Goal: Task Accomplishment & Management: Manage account settings

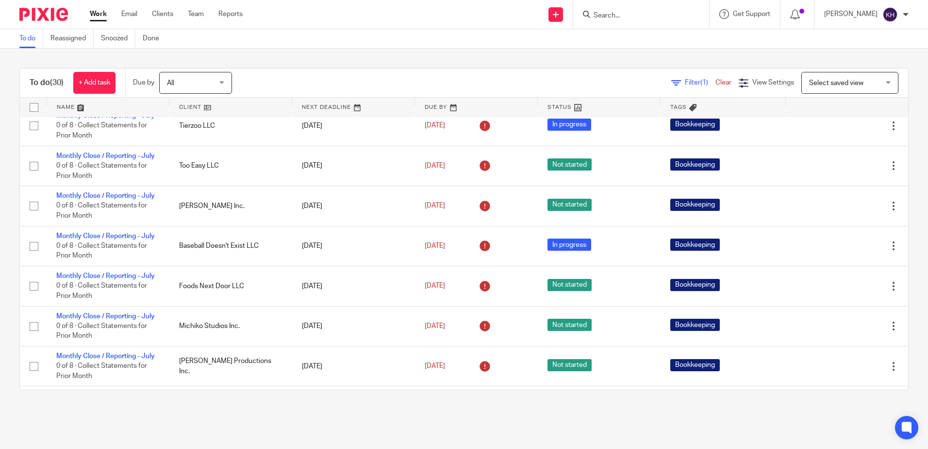
scroll to position [291, 0]
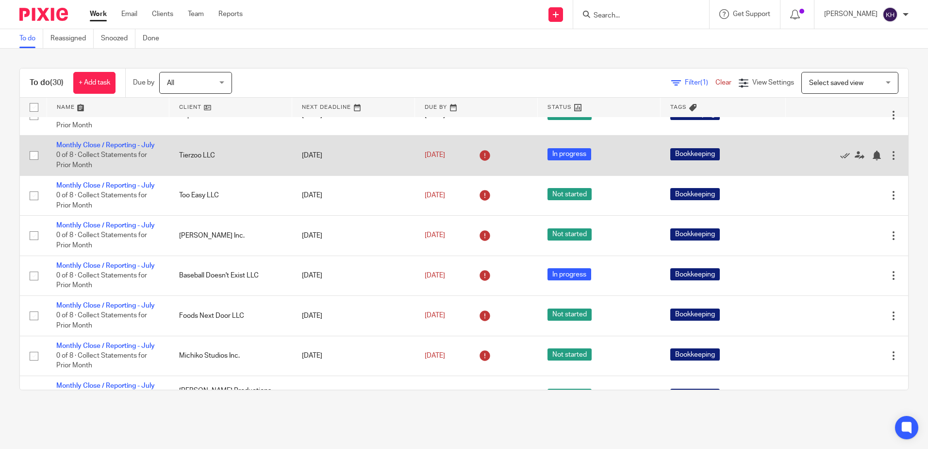
click at [477, 163] on icon at bounding box center [485, 156] width 16 height 16
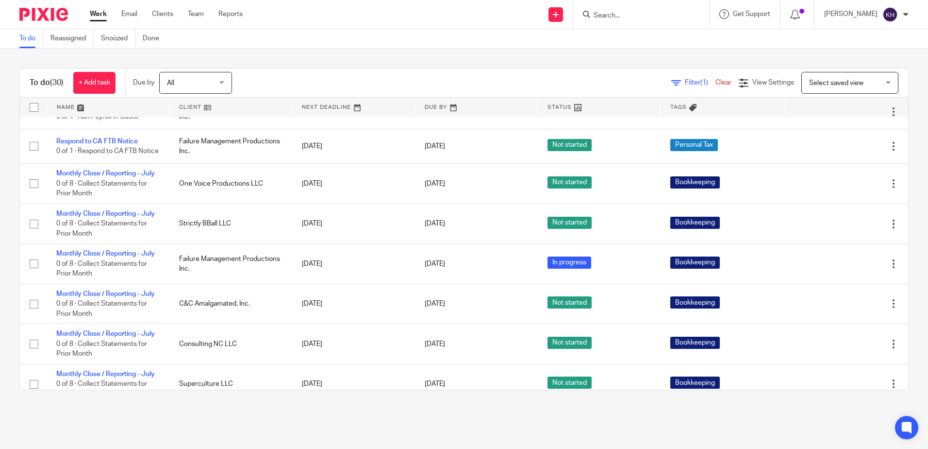
scroll to position [0, 0]
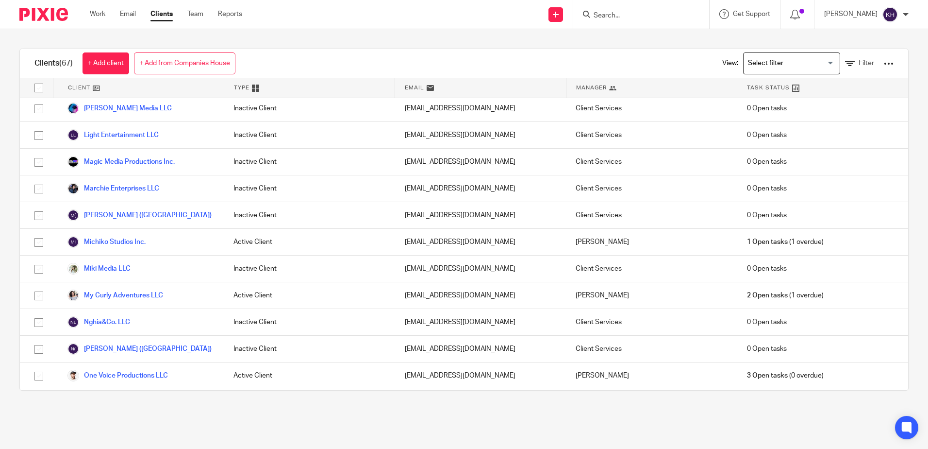
scroll to position [1117, 0]
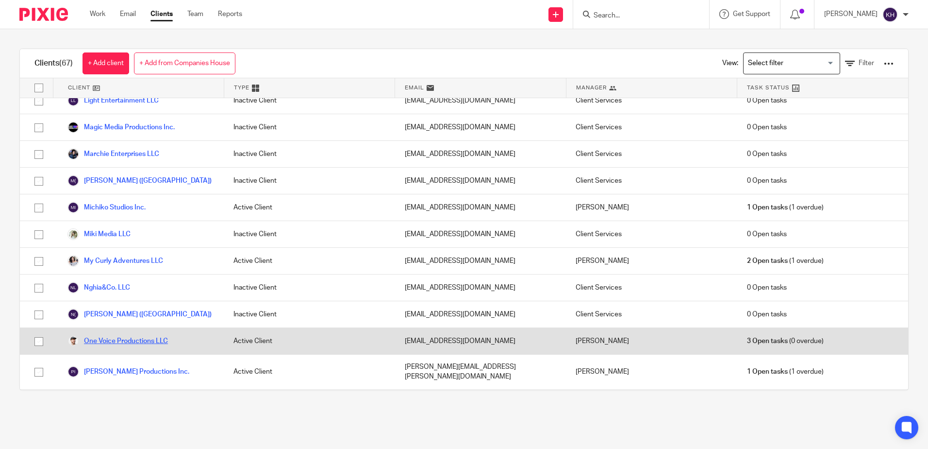
click at [159, 335] on link "One Voice Productions LLC" at bounding box center [117, 341] width 100 height 12
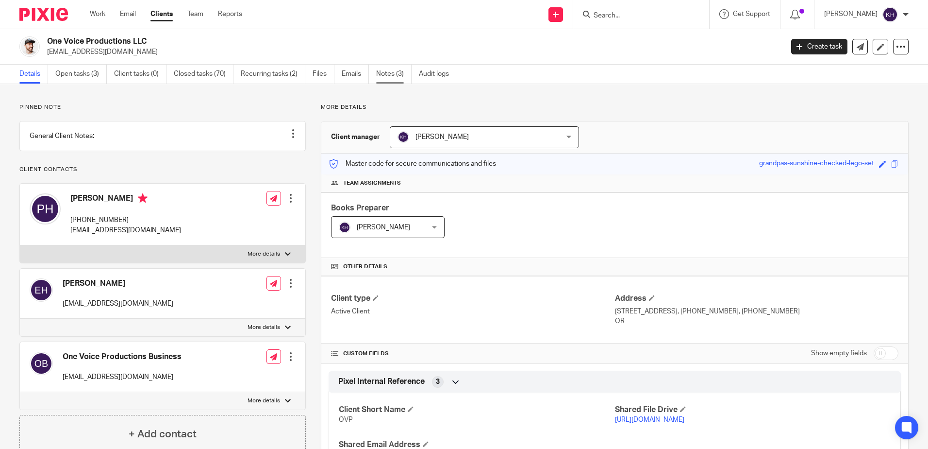
click at [387, 77] on link "Notes (3)" at bounding box center [393, 74] width 35 height 19
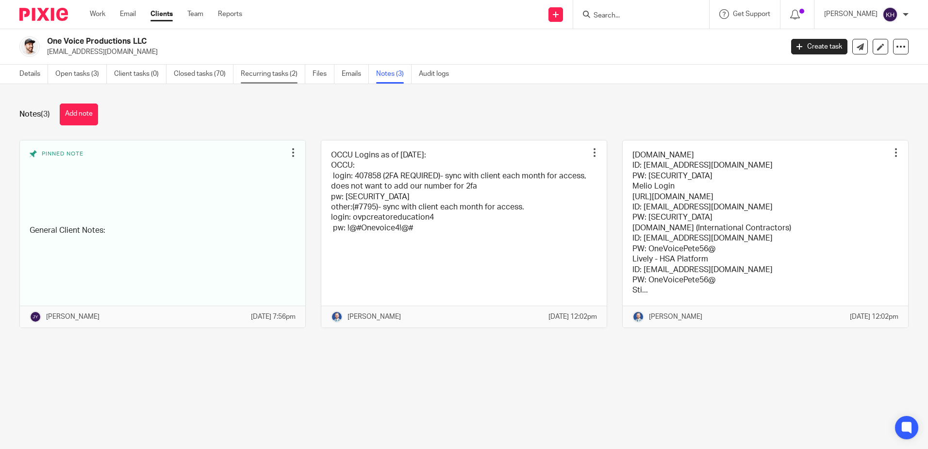
click at [269, 75] on link "Recurring tasks (2)" at bounding box center [273, 74] width 65 height 19
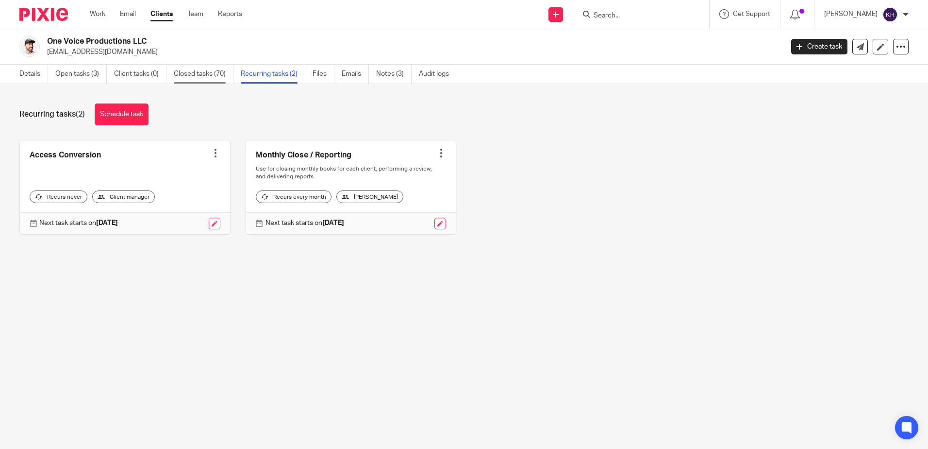
click at [203, 78] on link "Closed tasks (70)" at bounding box center [204, 74] width 60 height 19
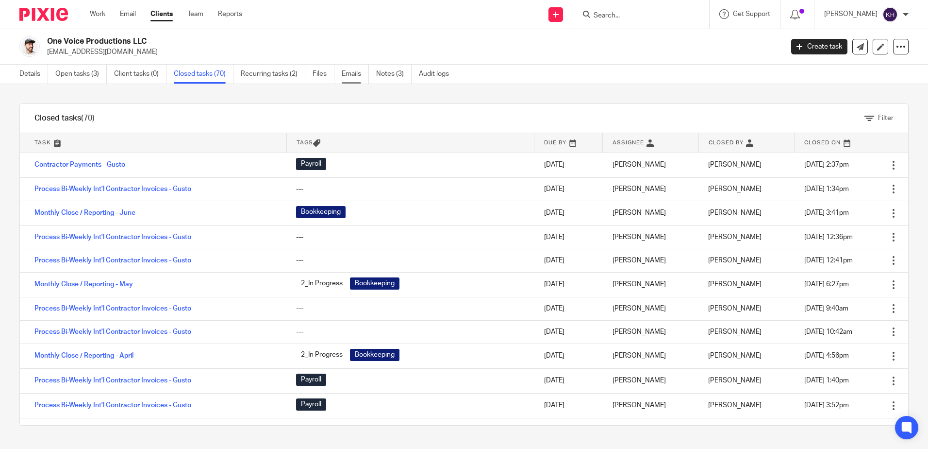
click at [344, 76] on link "Emails" at bounding box center [355, 74] width 27 height 19
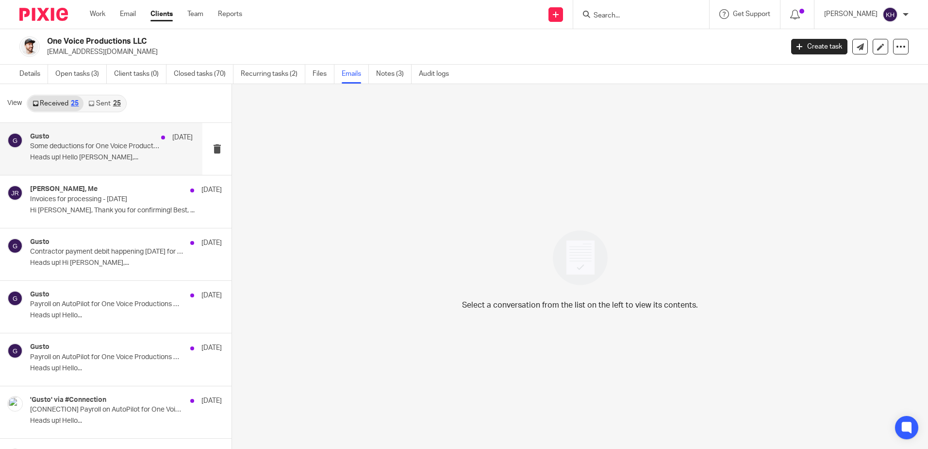
click at [113, 169] on div "Gusto Aug 4 Some deductions for One Voice Productions's employee Evynne Hollens…" at bounding box center [101, 149] width 202 height 52
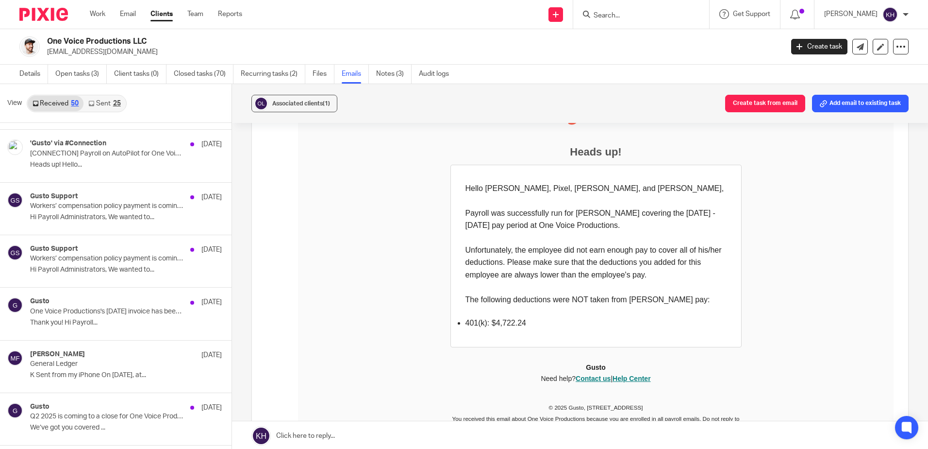
scroll to position [1214, 0]
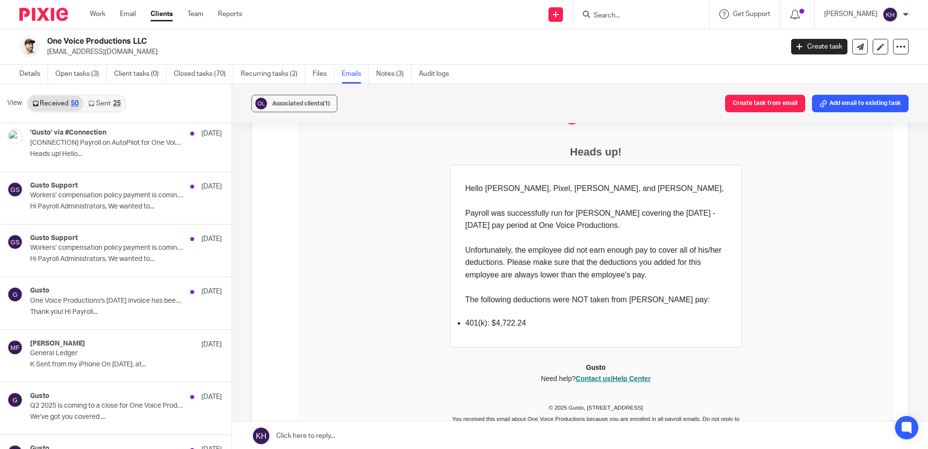
click at [119, 348] on div "Malissa Fichera Jul 2" at bounding box center [126, 344] width 192 height 10
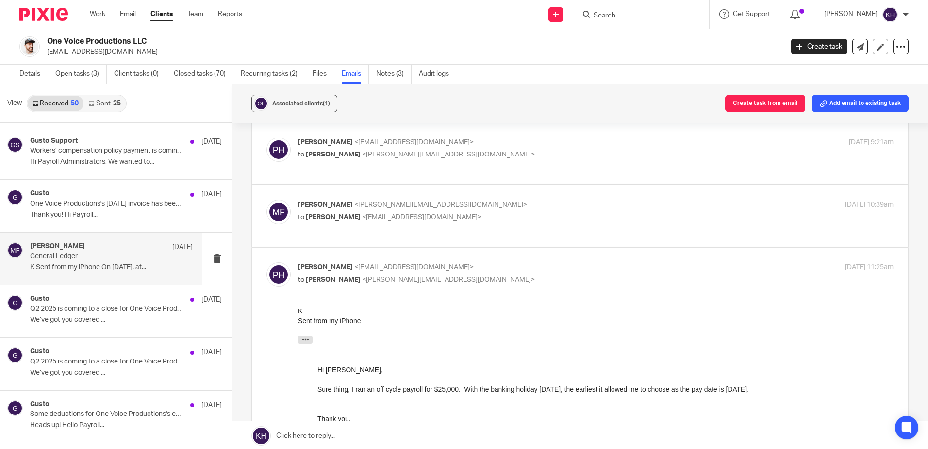
scroll to position [97, 0]
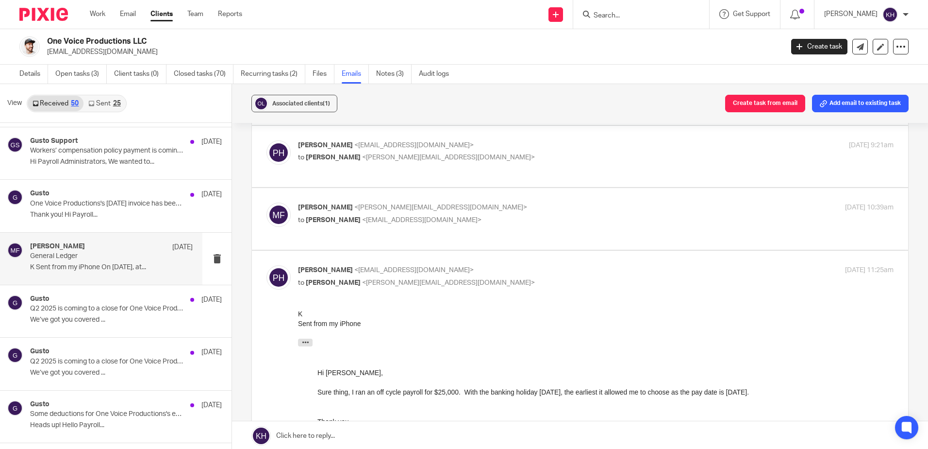
click at [597, 224] on p "to Peter Hollens <peterhollensmusic@gmail.com>" at bounding box center [496, 220] width 397 height 10
checkbox input "true"
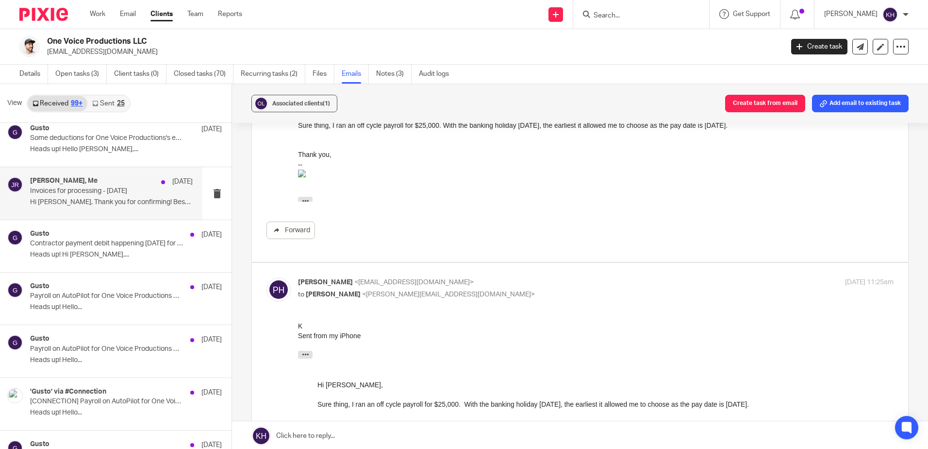
scroll to position [0, 0]
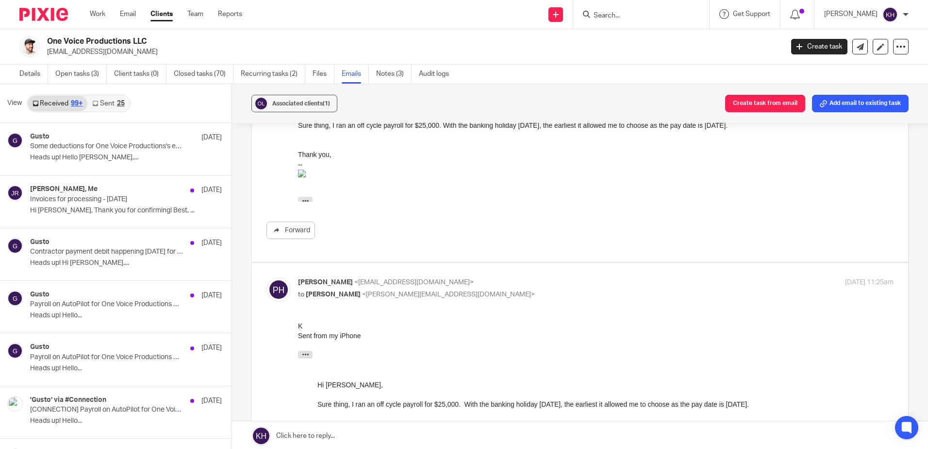
click at [121, 101] on div "25" at bounding box center [121, 103] width 8 height 7
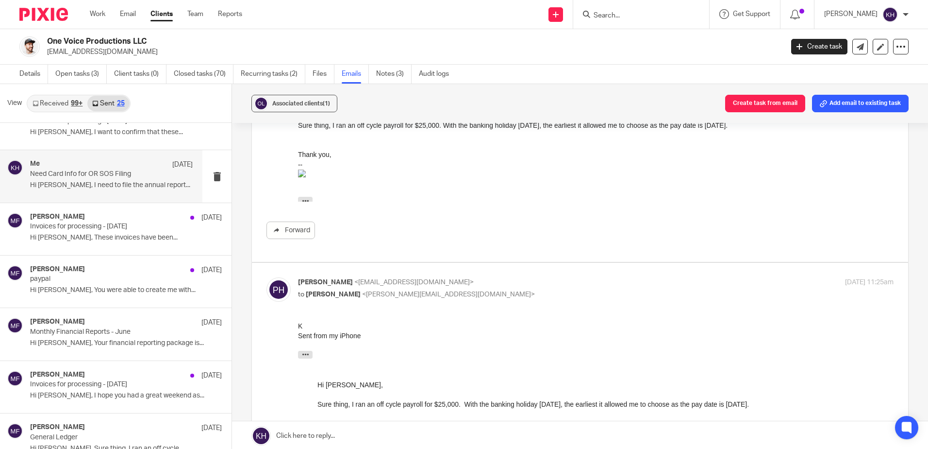
scroll to position [49, 0]
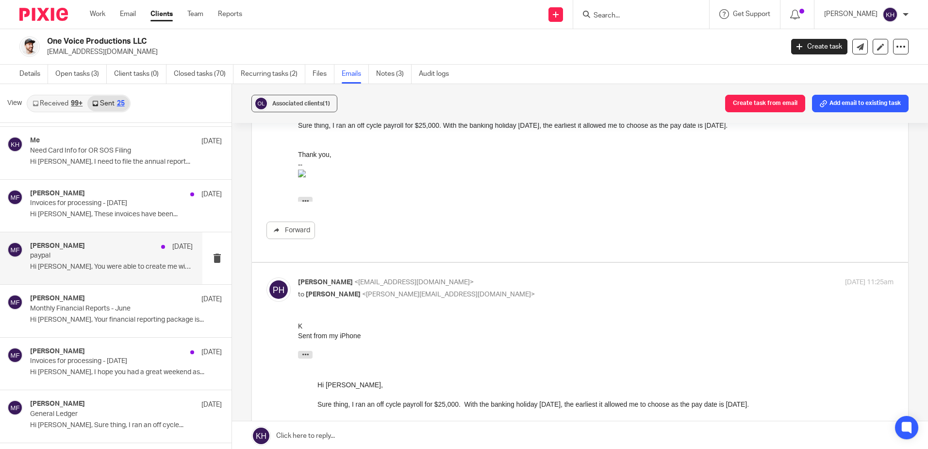
click at [127, 268] on p "Hi Peter, You were able to create me with..." at bounding box center [111, 267] width 163 height 8
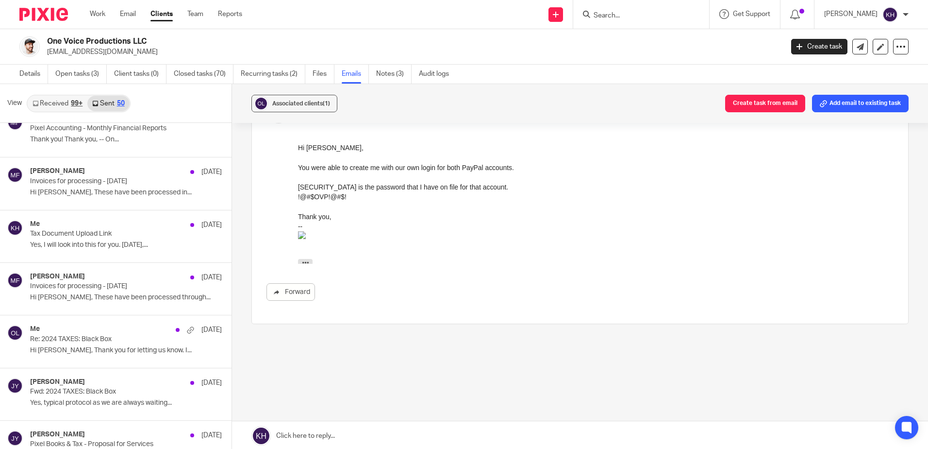
scroll to position [1020, 0]
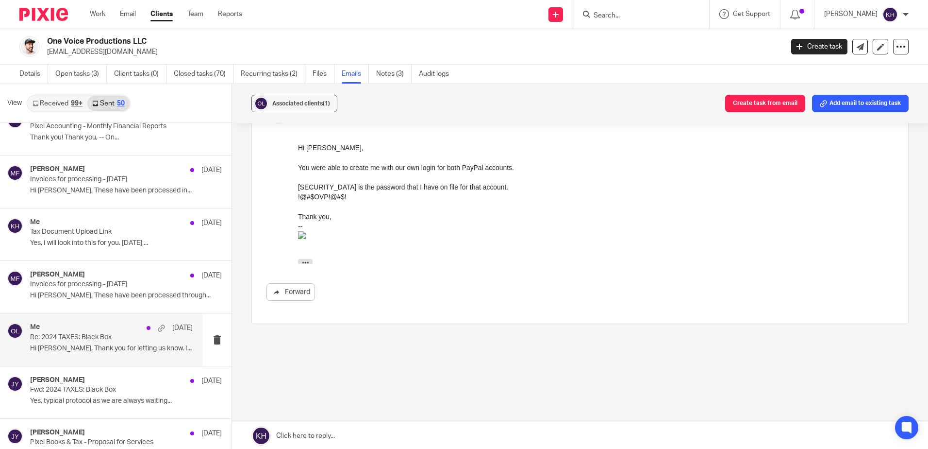
click at [124, 352] on div "Me Mar 3 Re: 2024 TAXES: Black Box Hi Peter, Thank you for letting us know. I..." at bounding box center [111, 339] width 163 height 33
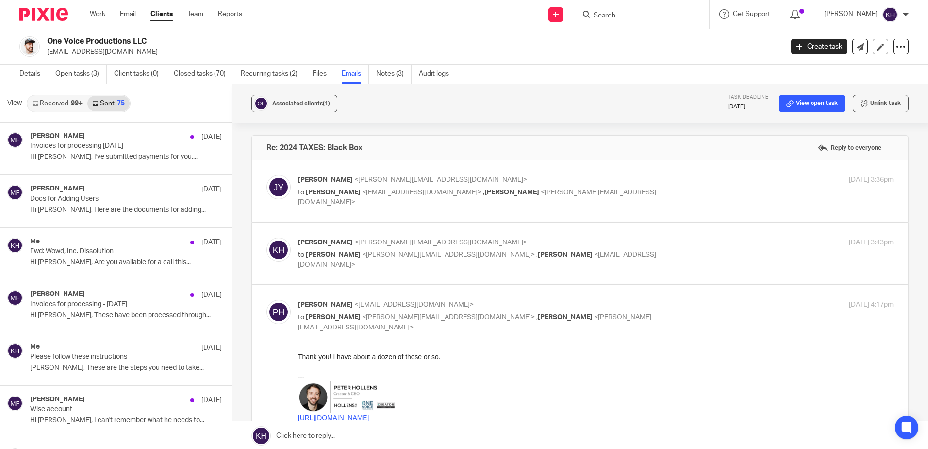
scroll to position [2233, 0]
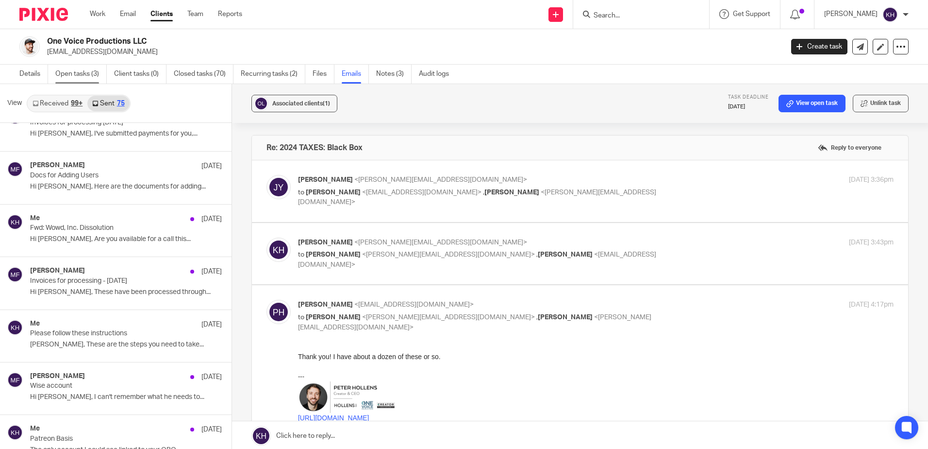
click at [88, 72] on link "Open tasks (3)" at bounding box center [80, 74] width 51 height 19
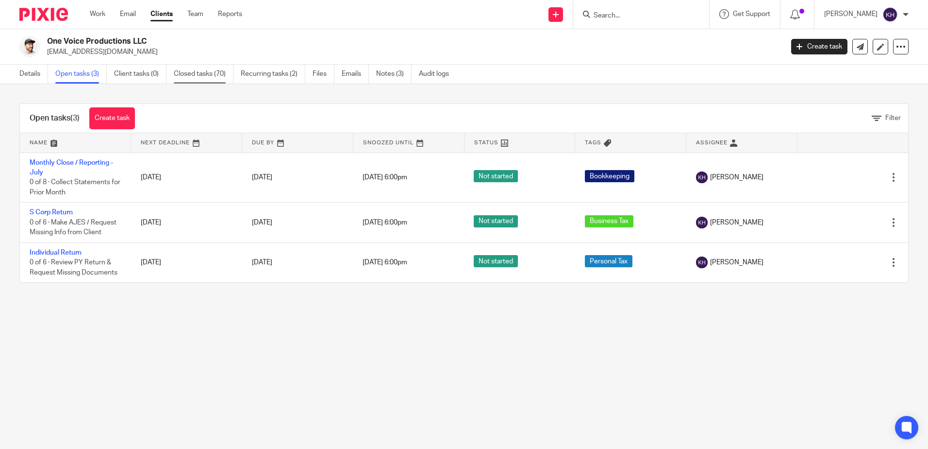
click at [206, 70] on link "Closed tasks (70)" at bounding box center [204, 74] width 60 height 19
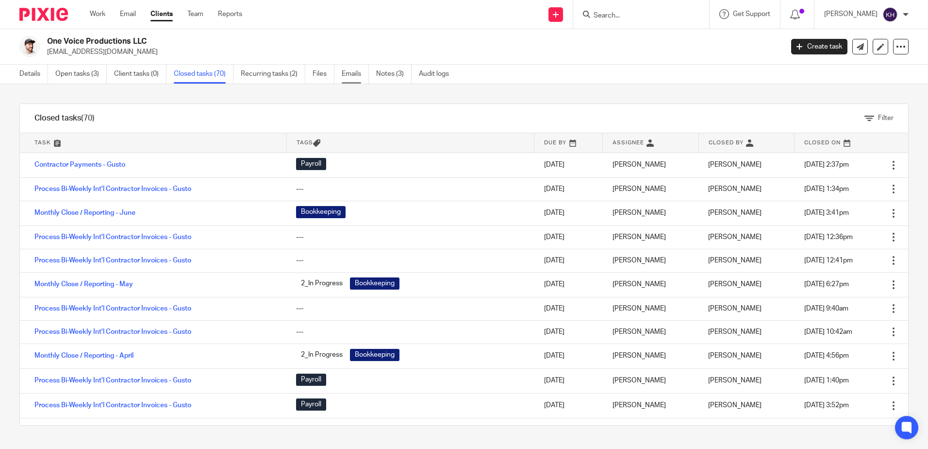
click at [353, 71] on link "Emails" at bounding box center [355, 74] width 27 height 19
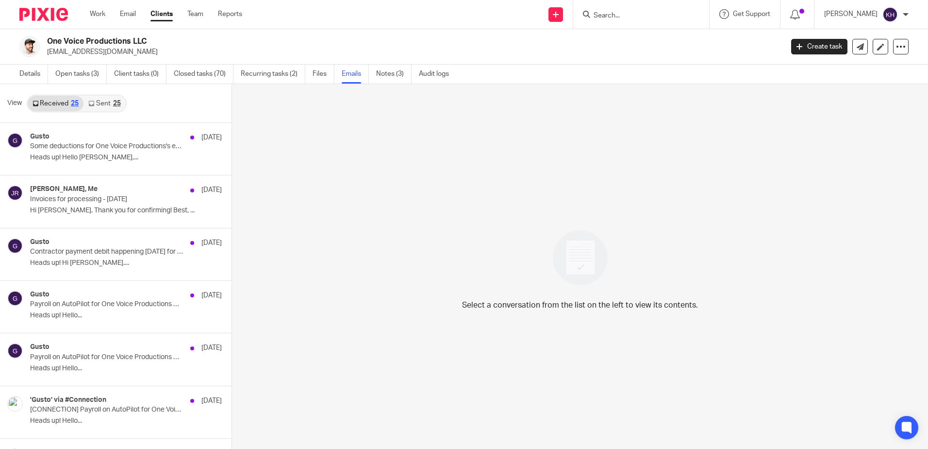
click at [36, 100] on icon at bounding box center [36, 103] width 6 height 6
click at [74, 102] on div "25" at bounding box center [75, 103] width 8 height 7
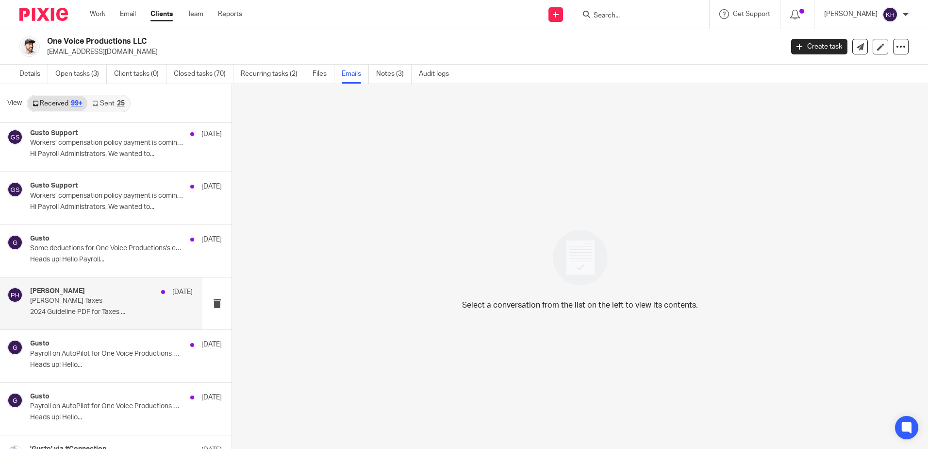
scroll to position [3950, 0]
click at [106, 316] on div "Peter Hollens Apr 13 Hollens Taxes 2024 Guideline PDF for Taxes ..." at bounding box center [111, 302] width 163 height 33
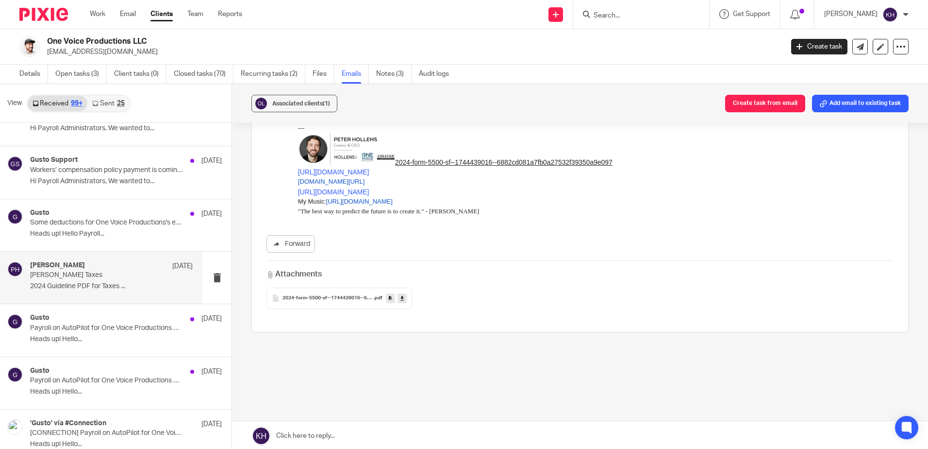
scroll to position [3998, 0]
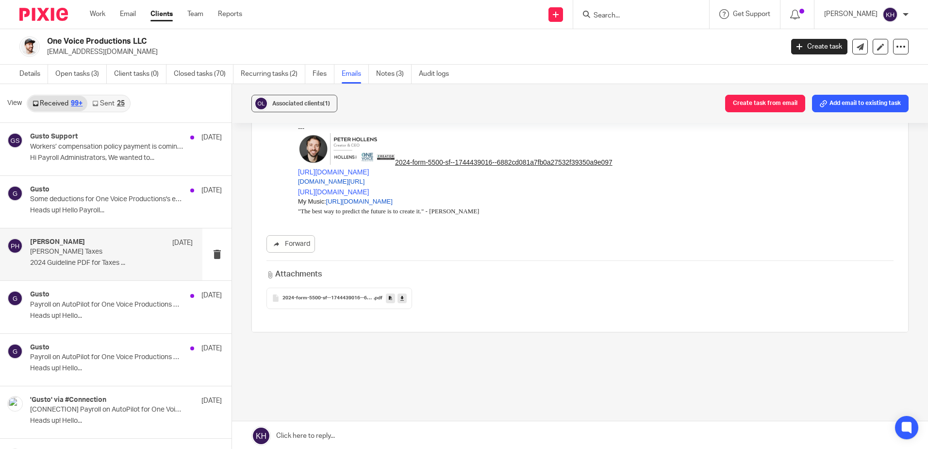
click at [341, 295] on span "2024-form-5500-sf--1744439016--6882cd081a7fb0a27532f39350a9e097" at bounding box center [328, 298] width 91 height 6
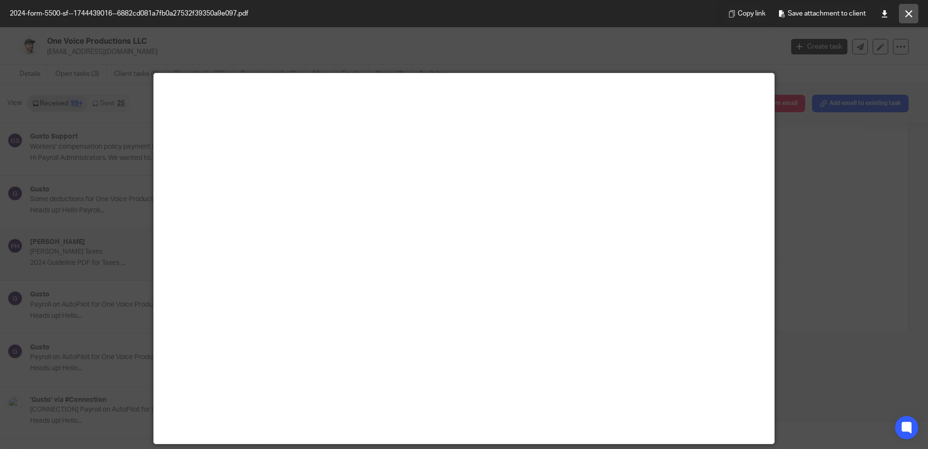
click at [908, 12] on icon at bounding box center [908, 13] width 7 height 7
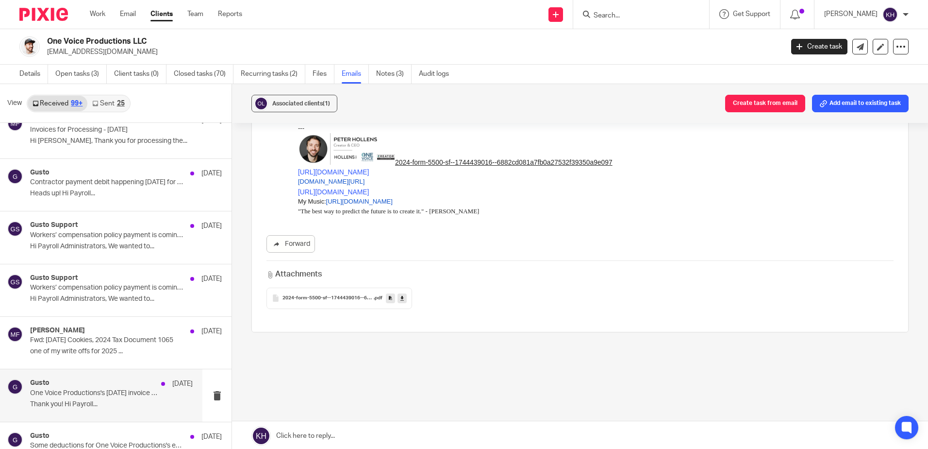
scroll to position [4386, 0]
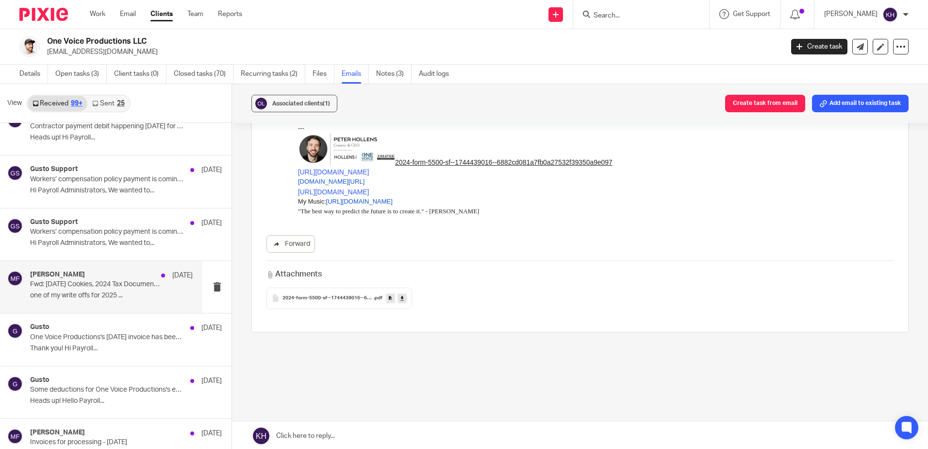
click at [100, 301] on div "Malissa Fichera Apr 7 Fwd: Sunday Cookies, 2024 Tax Document 1065 one of my wri…" at bounding box center [111, 286] width 163 height 33
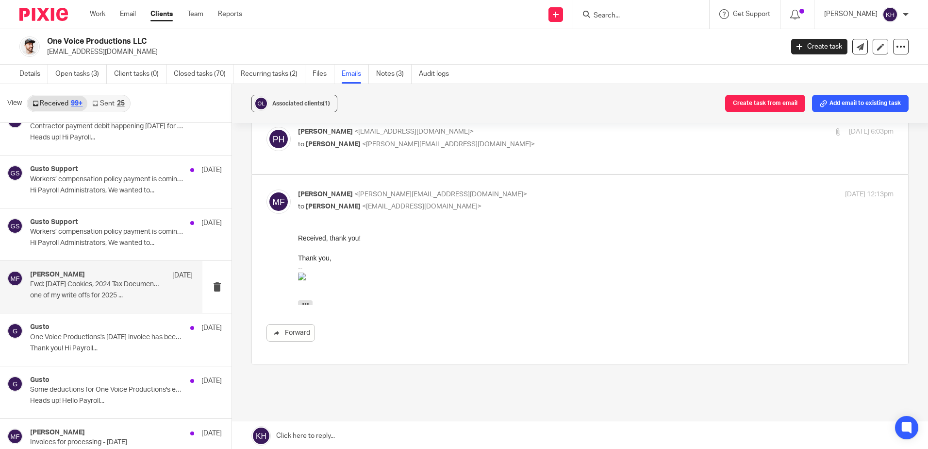
scroll to position [0, 0]
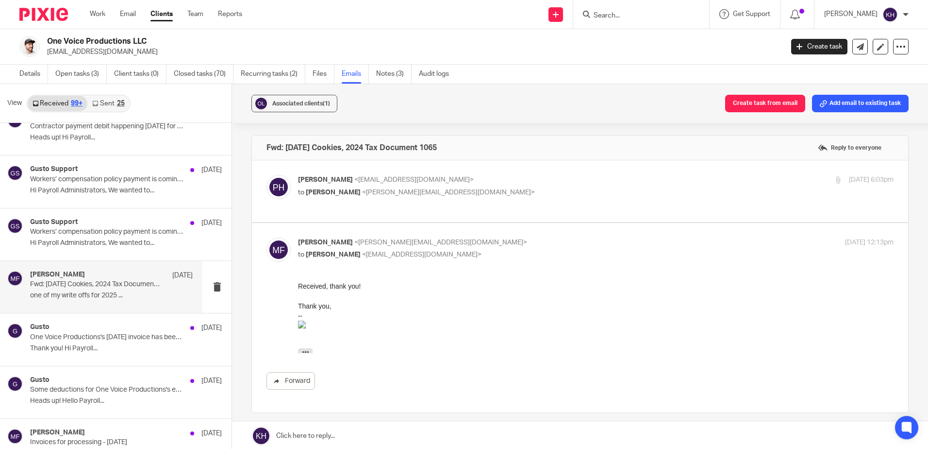
click at [483, 194] on p "to Malissa Fichera <malissa@pixelaccounting.com>" at bounding box center [496, 192] width 397 height 10
checkbox input "true"
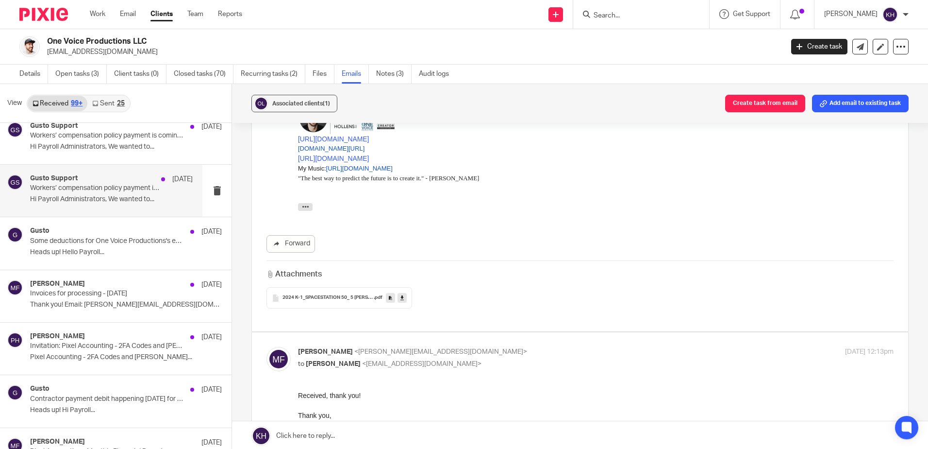
scroll to position [5066, 0]
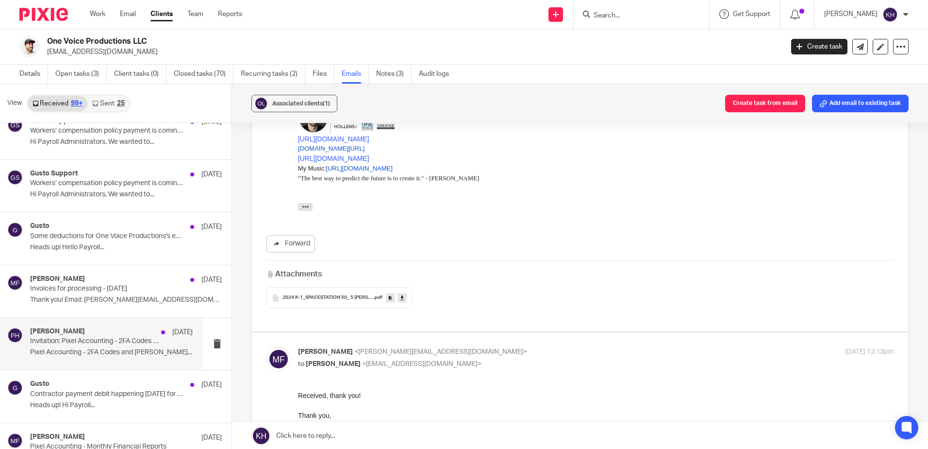
click at [105, 352] on p "Pixel Accounting - 2FA Codes and Peter Hollens..." at bounding box center [111, 352] width 163 height 8
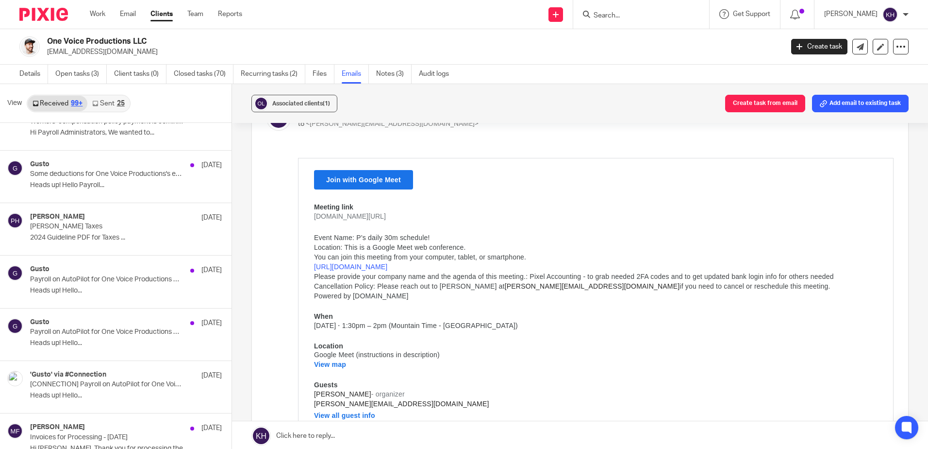
scroll to position [3998, 0]
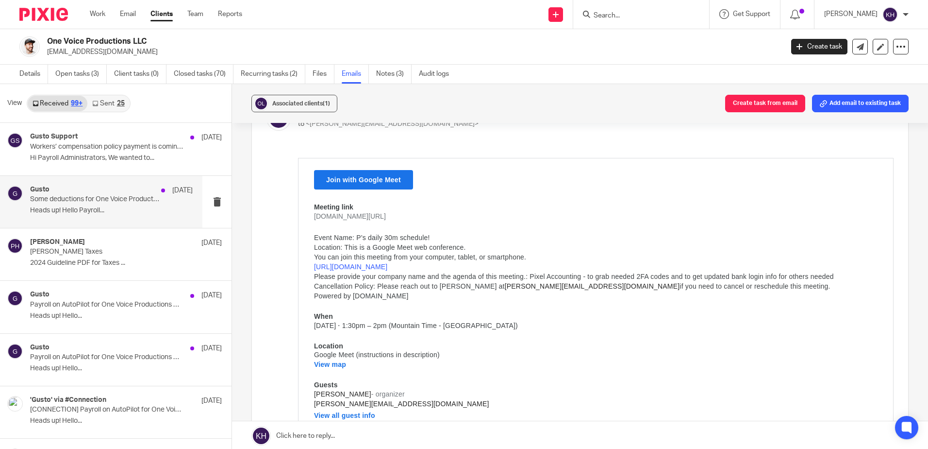
click at [110, 216] on div "Gusto Apr 14 Some deductions for One Voice Productions's employee Evynne Hollen…" at bounding box center [111, 201] width 163 height 33
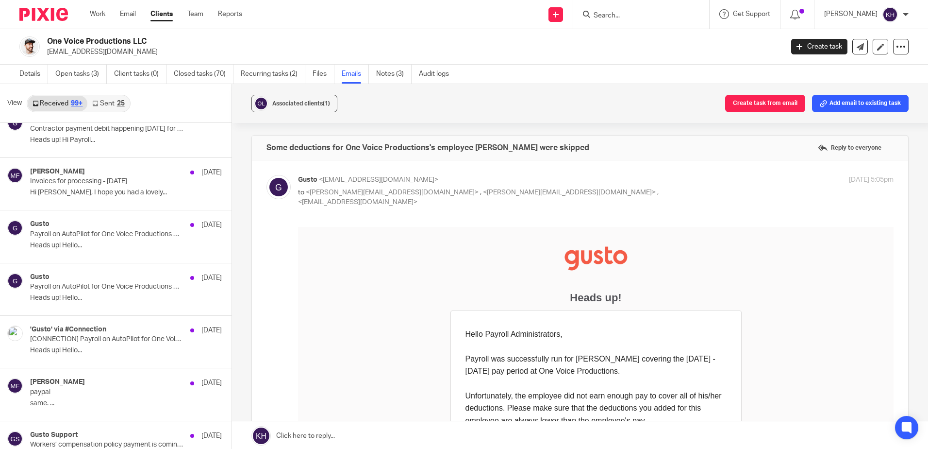
scroll to position [0, 0]
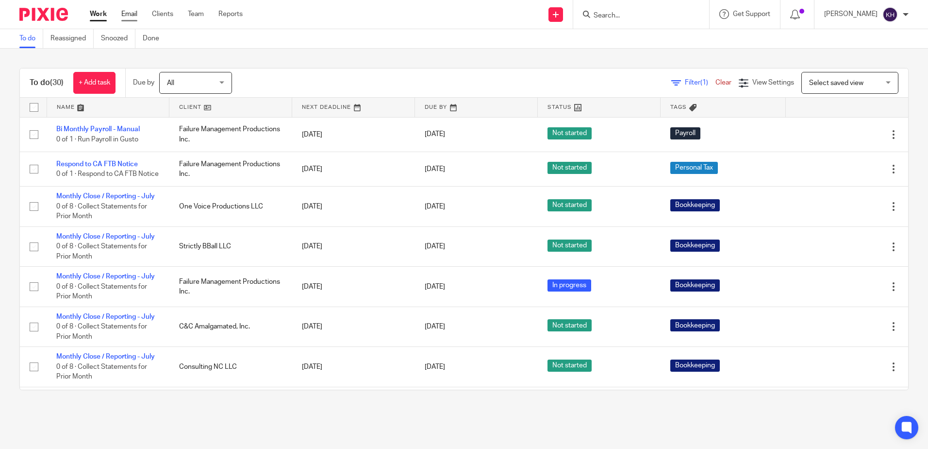
click at [131, 17] on link "Email" at bounding box center [129, 14] width 16 height 10
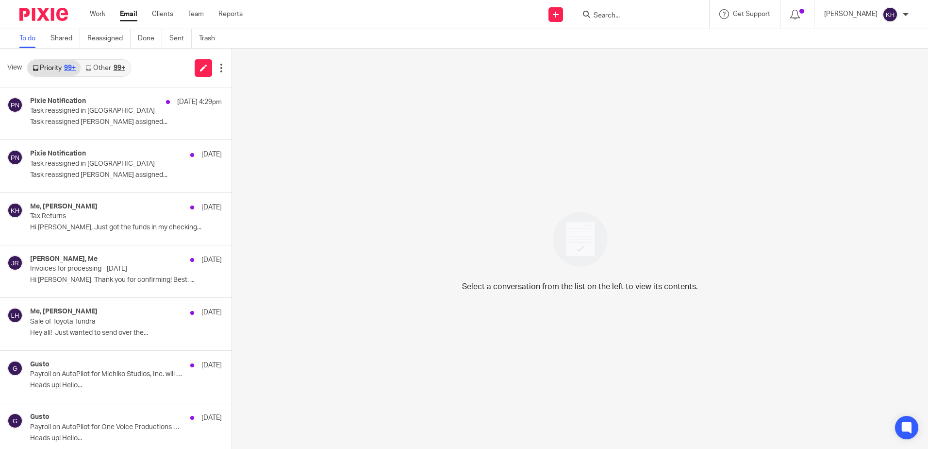
click at [118, 66] on div "99+" at bounding box center [120, 68] width 12 height 7
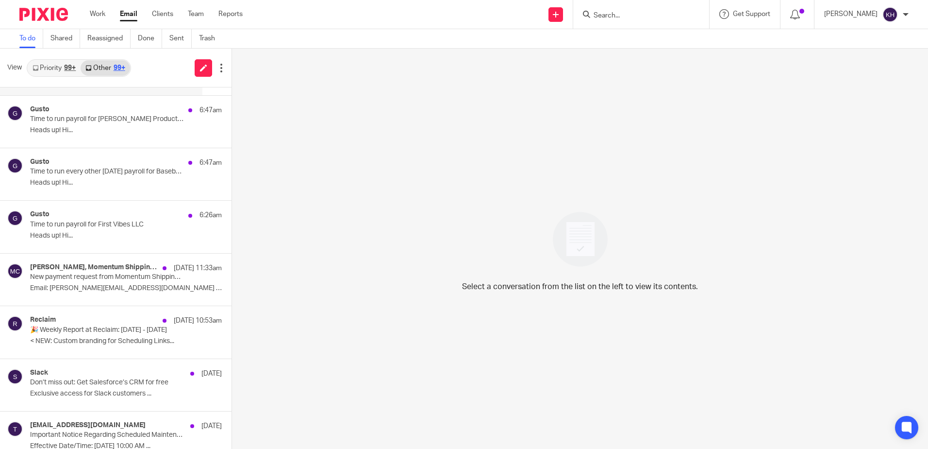
scroll to position [49, 0]
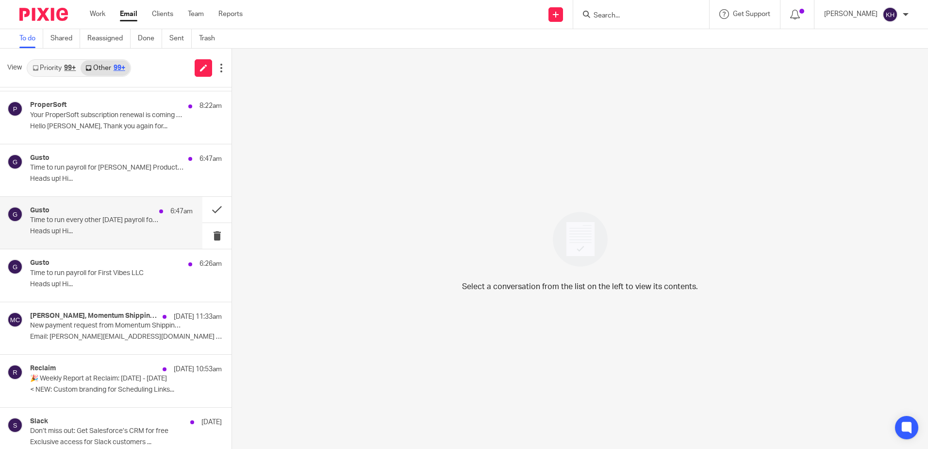
click at [126, 230] on p "Heads up! Hi..." at bounding box center [111, 231] width 163 height 8
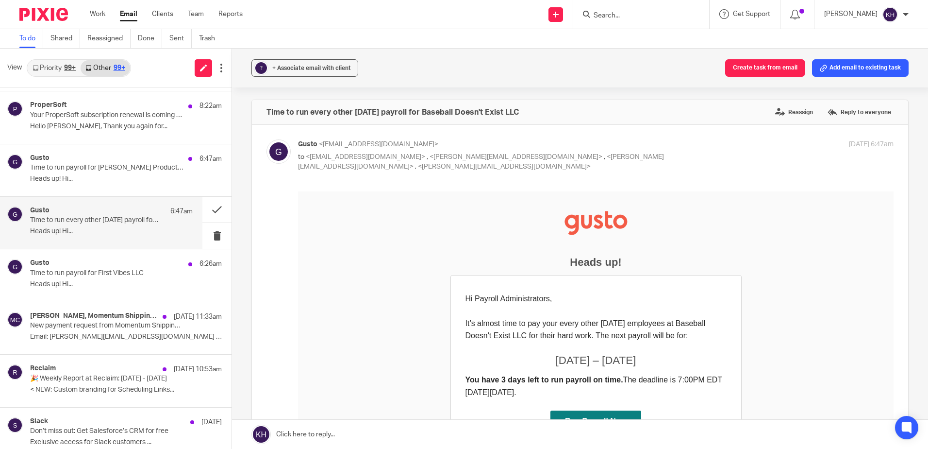
scroll to position [0, 0]
click at [764, 75] on button "Create task from email" at bounding box center [765, 67] width 80 height 17
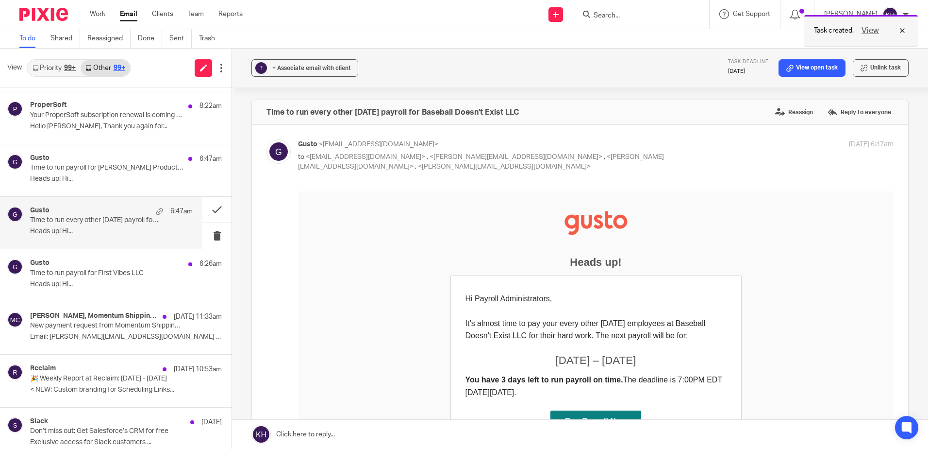
click at [871, 29] on button "View" at bounding box center [870, 31] width 23 height 12
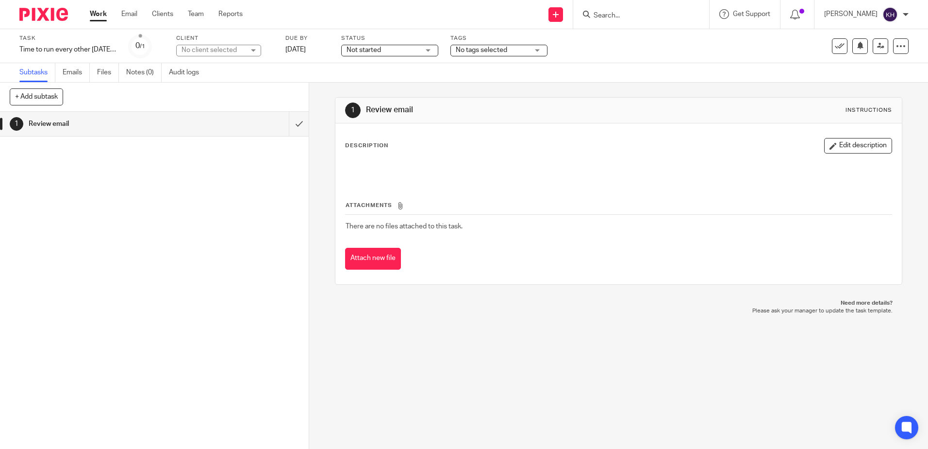
click at [488, 51] on span "No tags selected" at bounding box center [481, 50] width 51 height 7
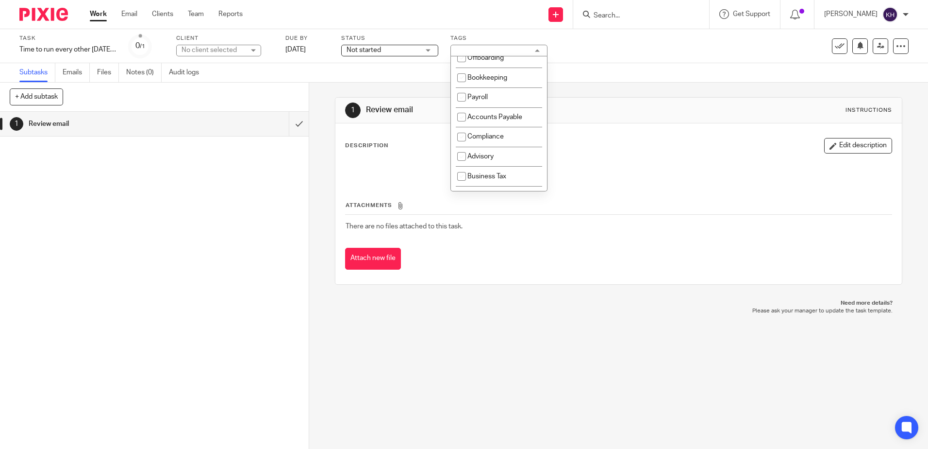
scroll to position [97, 0]
click at [464, 96] on input "checkbox" at bounding box center [461, 87] width 18 height 18
checkbox input "true"
click at [255, 54] on div "No client selected" at bounding box center [218, 51] width 85 height 12
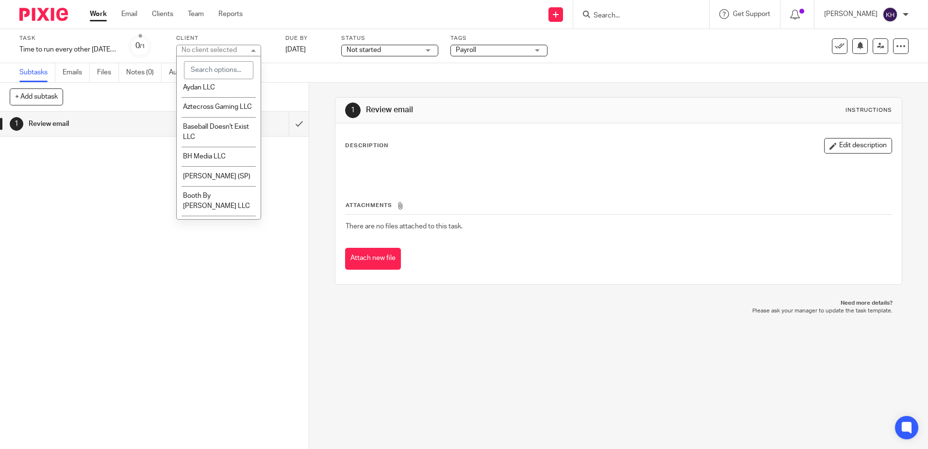
scroll to position [146, 0]
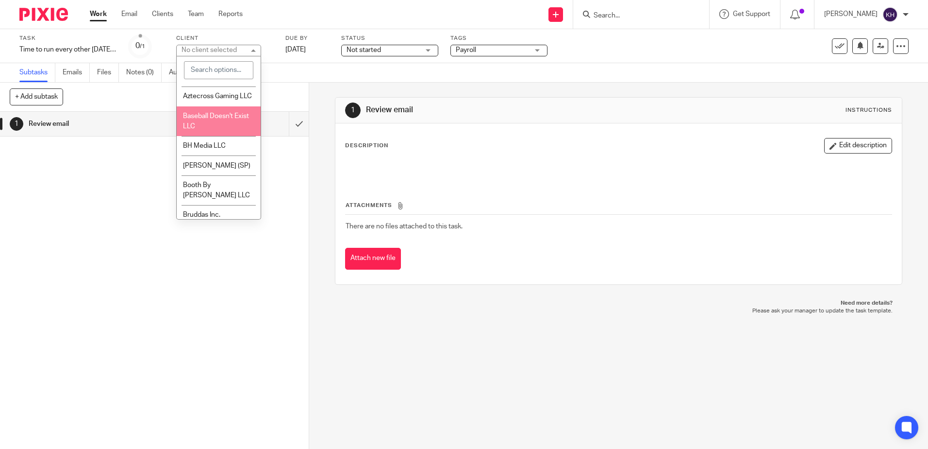
click at [198, 131] on li "Baseball Doesn't Exist LLC" at bounding box center [219, 121] width 84 height 30
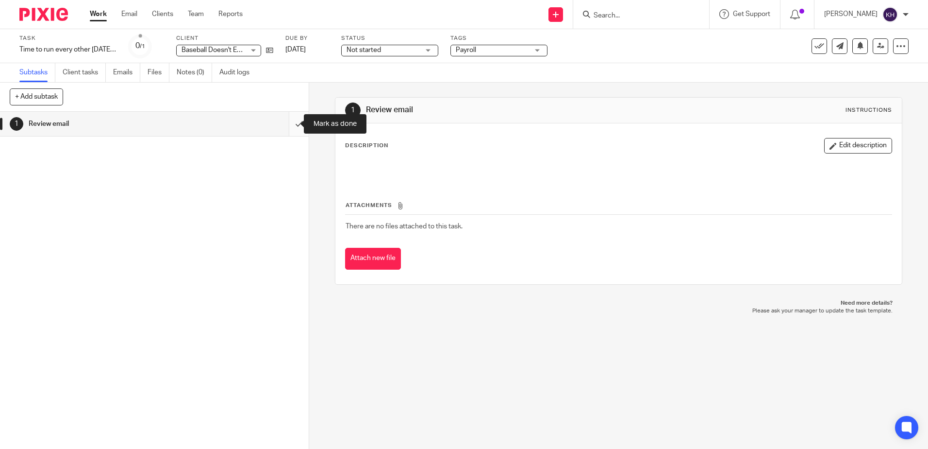
click at [289, 124] on input "submit" at bounding box center [154, 124] width 309 height 24
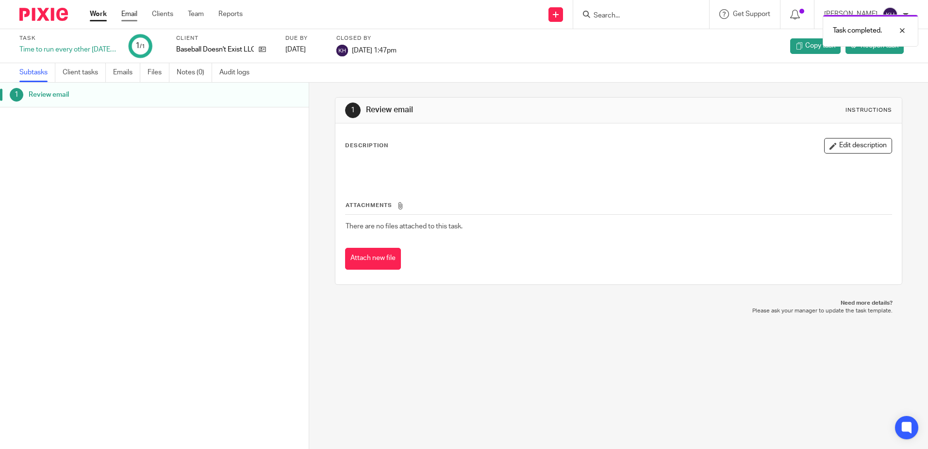
click at [134, 13] on link "Email" at bounding box center [129, 14] width 16 height 10
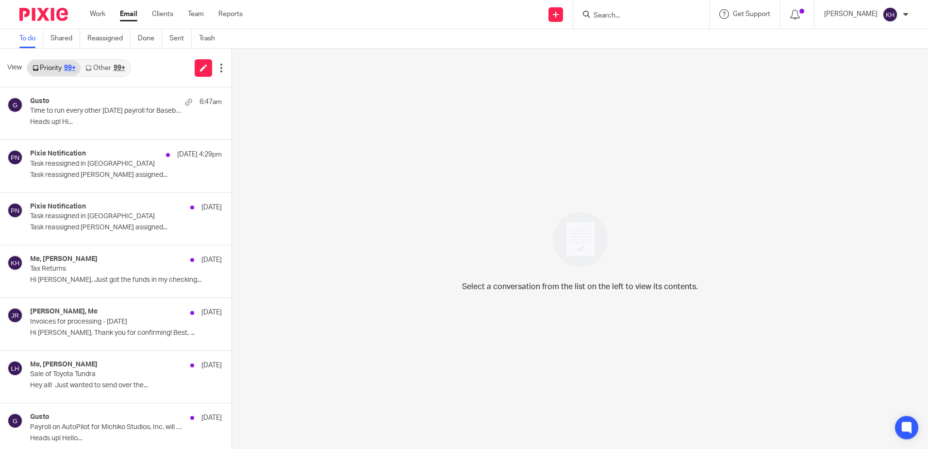
click at [99, 68] on link "Other 99+" at bounding box center [105, 68] width 49 height 16
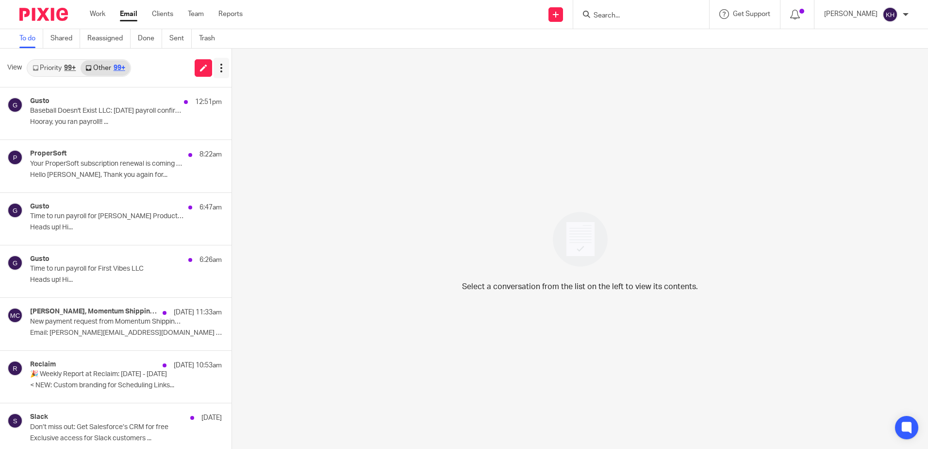
click at [222, 70] on icon at bounding box center [222, 68] width 10 height 10
click at [222, 71] on icon at bounding box center [222, 68] width 10 height 10
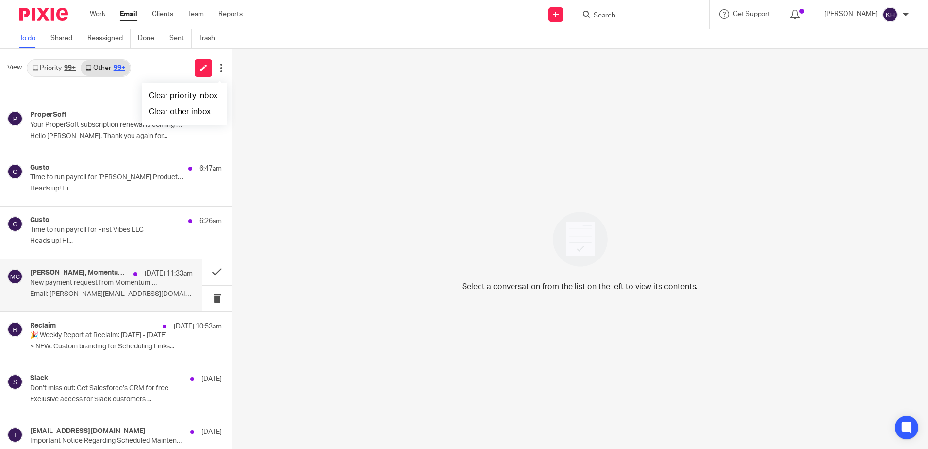
scroll to position [97, 0]
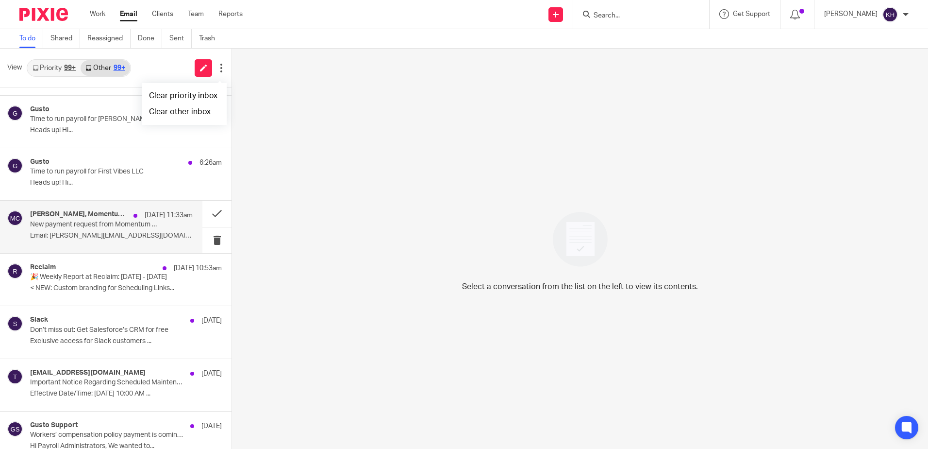
click at [111, 241] on div "Jane Rupenta, Momentum Shipping Company Aug 8 11:33am New payment request from …" at bounding box center [111, 226] width 163 height 33
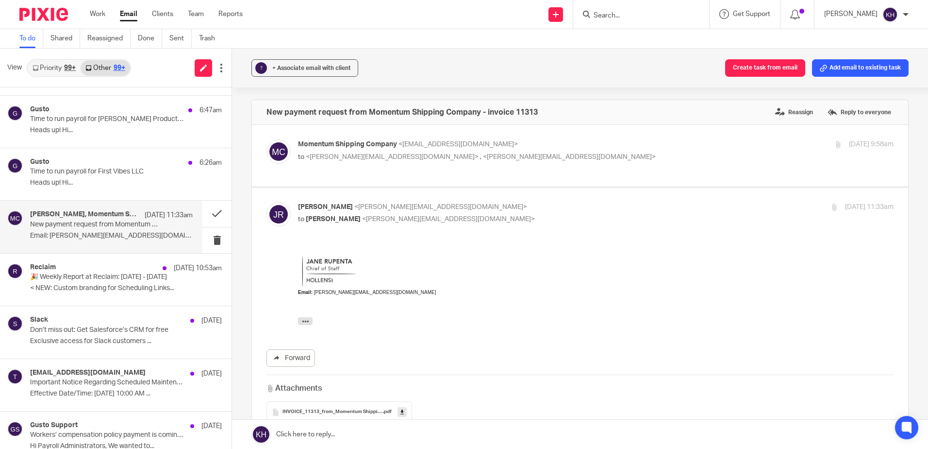
scroll to position [0, 0]
click at [290, 75] on button "? + Associate email with client" at bounding box center [304, 67] width 107 height 17
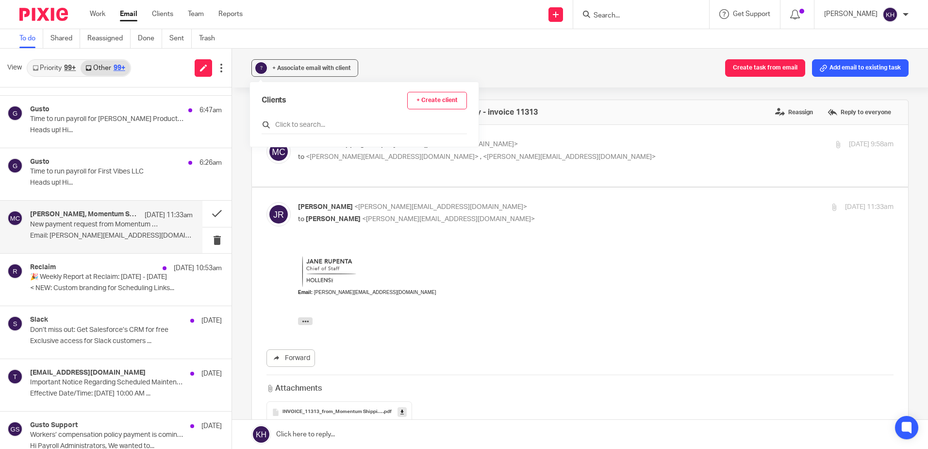
click at [290, 120] on input "text" at bounding box center [364, 125] width 205 height 10
type input "one voice"
click at [266, 170] on input "checkbox" at bounding box center [265, 171] width 7 height 7
checkbox input "true"
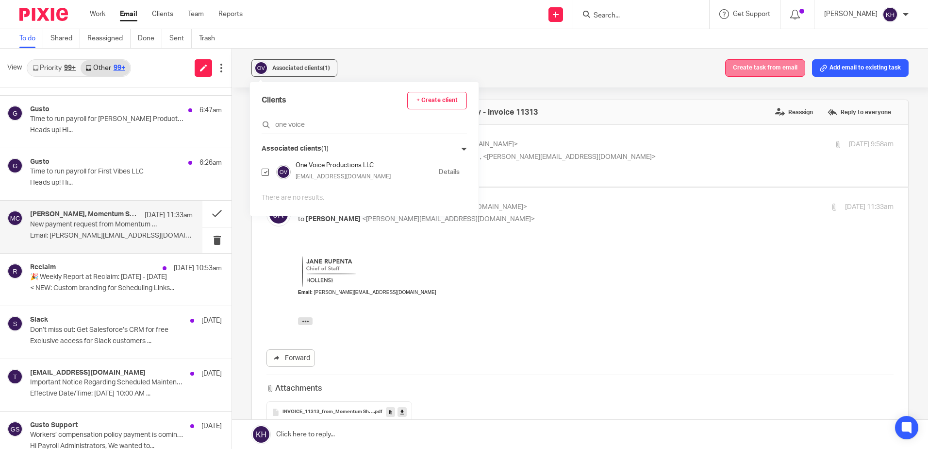
click at [749, 67] on button "Create task from email" at bounding box center [765, 67] width 80 height 17
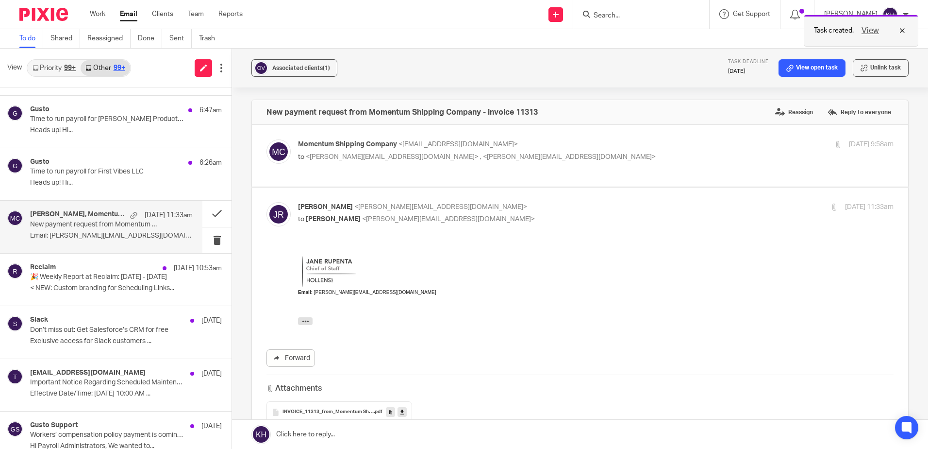
click at [871, 30] on button "View" at bounding box center [870, 31] width 23 height 12
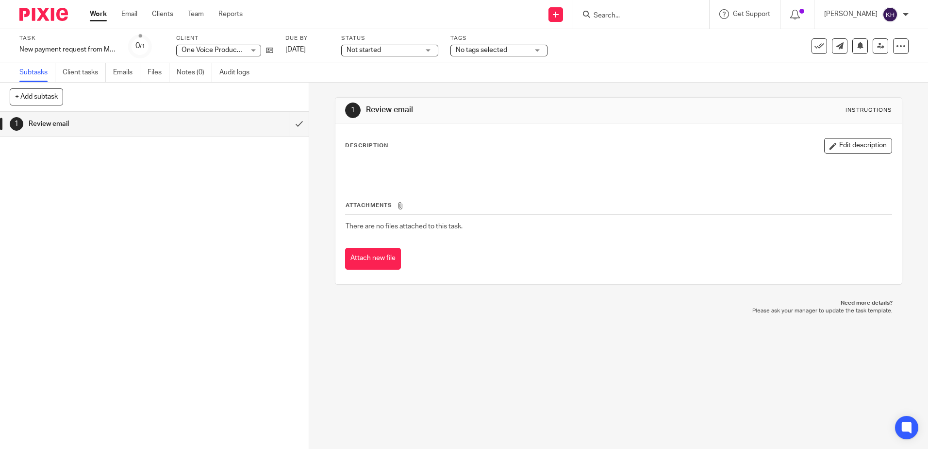
click at [525, 49] on span "No tags selected" at bounding box center [492, 50] width 73 height 10
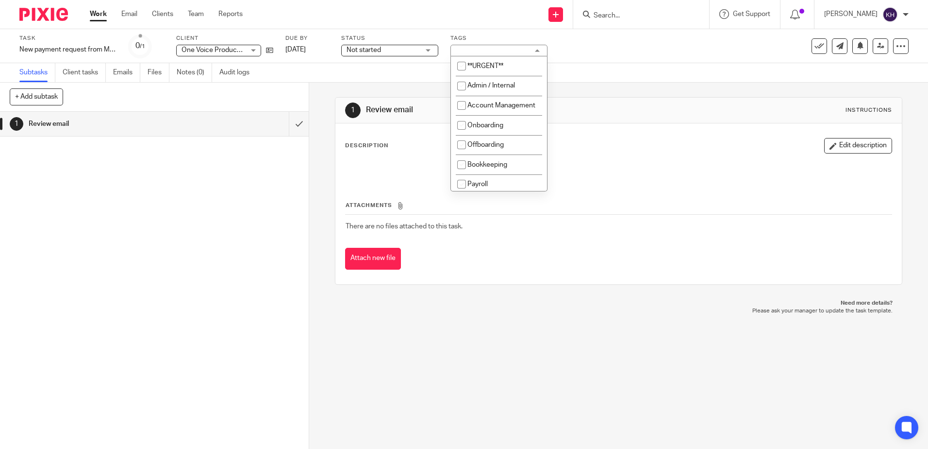
click at [363, 53] on span "Not started" at bounding box center [383, 50] width 73 height 10
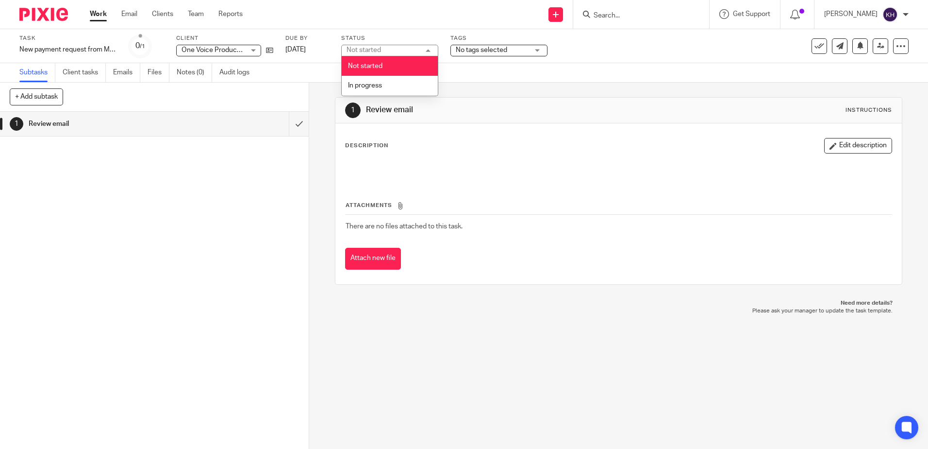
click at [365, 50] on div "Not started" at bounding box center [364, 50] width 34 height 7
click at [295, 50] on link "[DATE]" at bounding box center [307, 50] width 44 height 10
click at [122, 71] on link "Emails" at bounding box center [126, 72] width 27 height 19
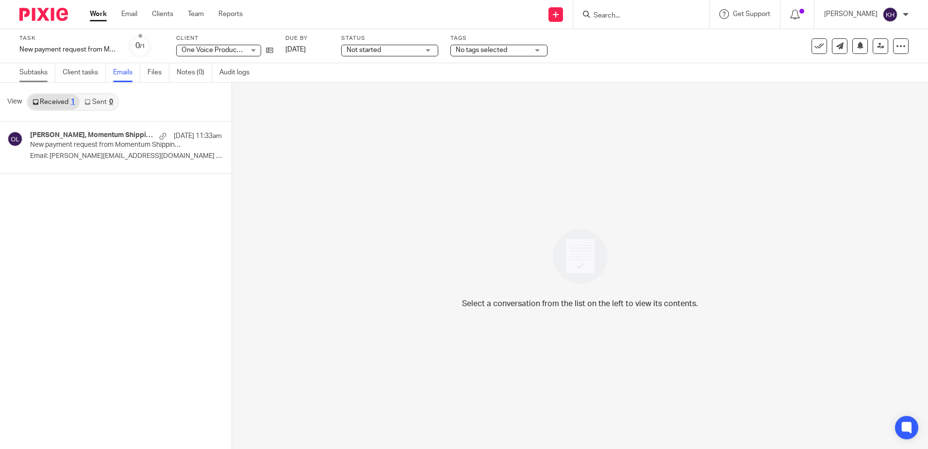
click at [38, 73] on link "Subtasks" at bounding box center [37, 72] width 36 height 19
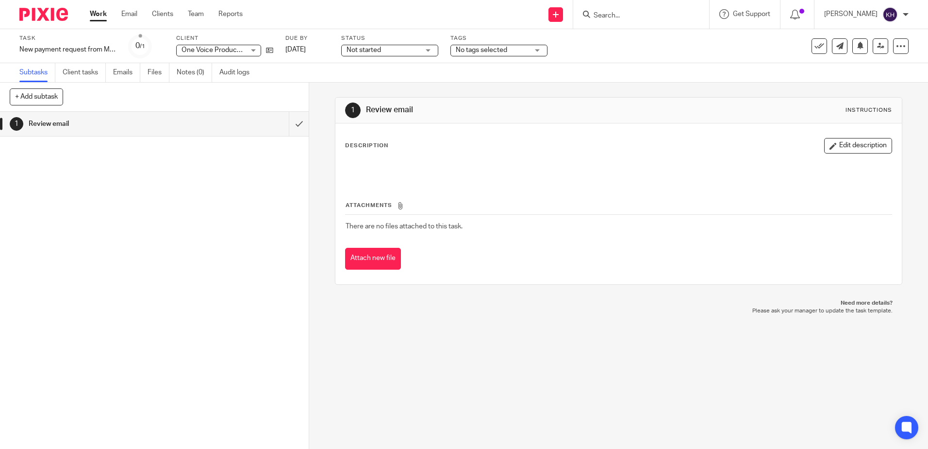
click at [509, 50] on span "No tags selected" at bounding box center [492, 50] width 73 height 10
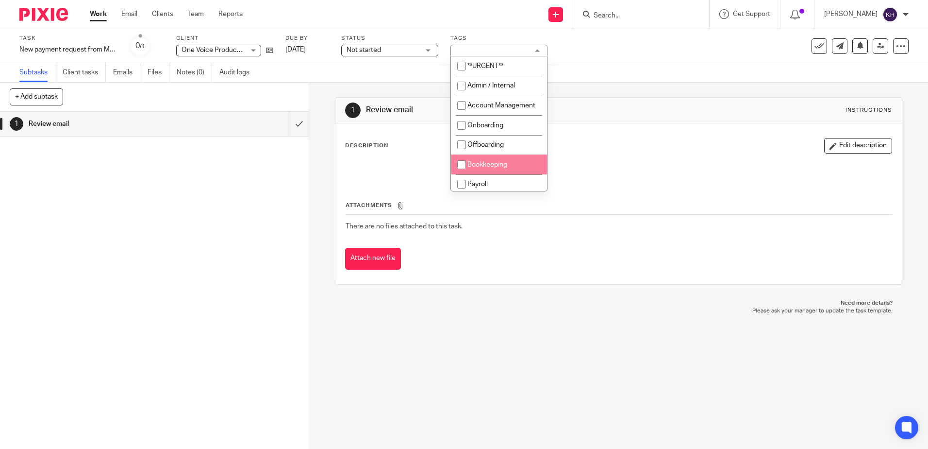
click at [487, 174] on li "Bookkeeping" at bounding box center [499, 164] width 96 height 20
checkbox input "true"
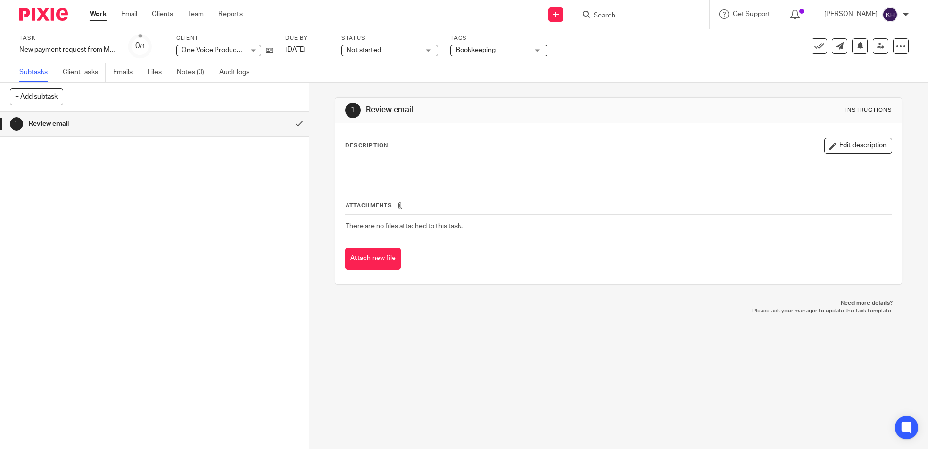
click at [533, 308] on p "Please ask your manager to update the task template." at bounding box center [619, 311] width 548 height 8
click at [390, 144] on div "Description Edit description" at bounding box center [618, 146] width 547 height 16
click at [102, 13] on link "Work" at bounding box center [98, 14] width 17 height 10
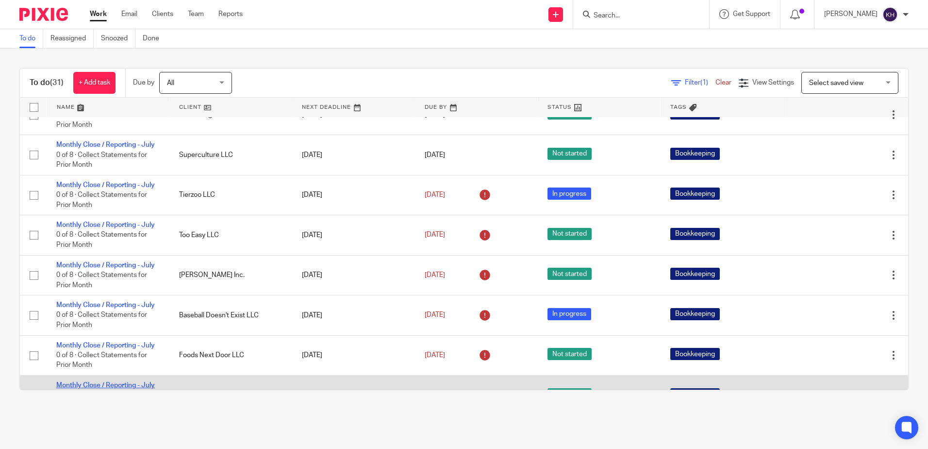
scroll to position [293, 0]
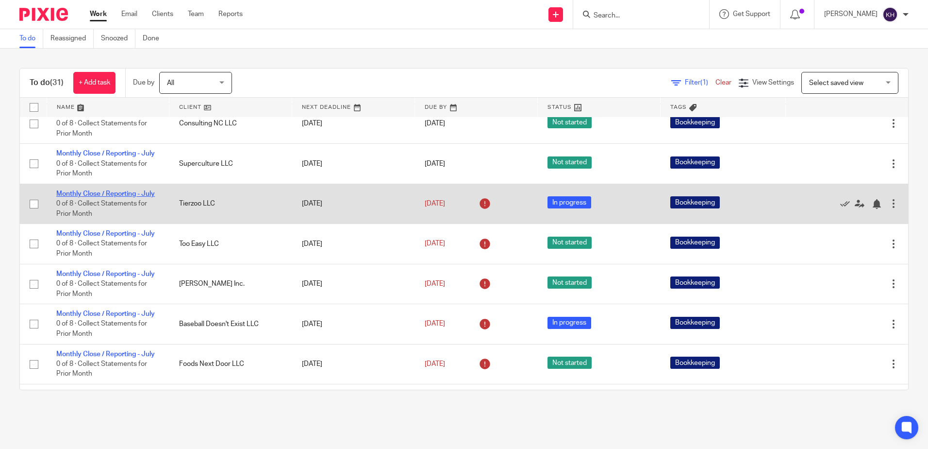
click at [127, 197] on link "Monthly Close / Reporting - July" at bounding box center [105, 193] width 99 height 7
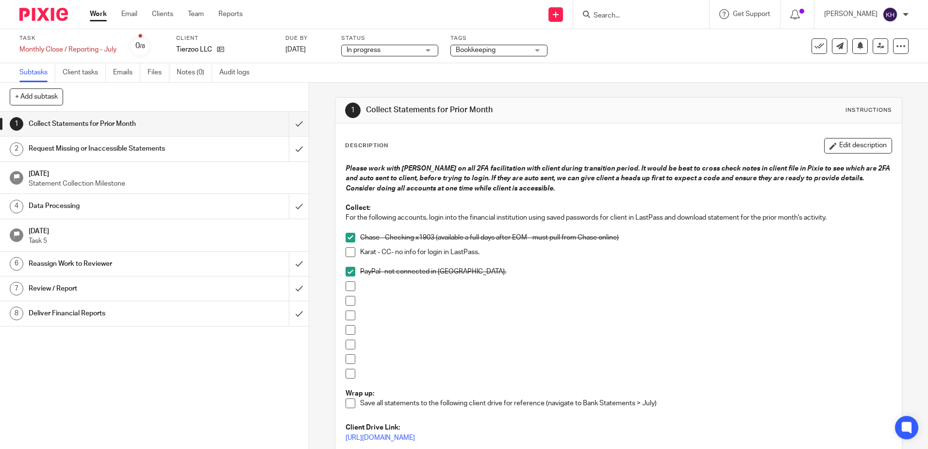
click at [156, 213] on h1 "Data Processing" at bounding box center [112, 206] width 167 height 15
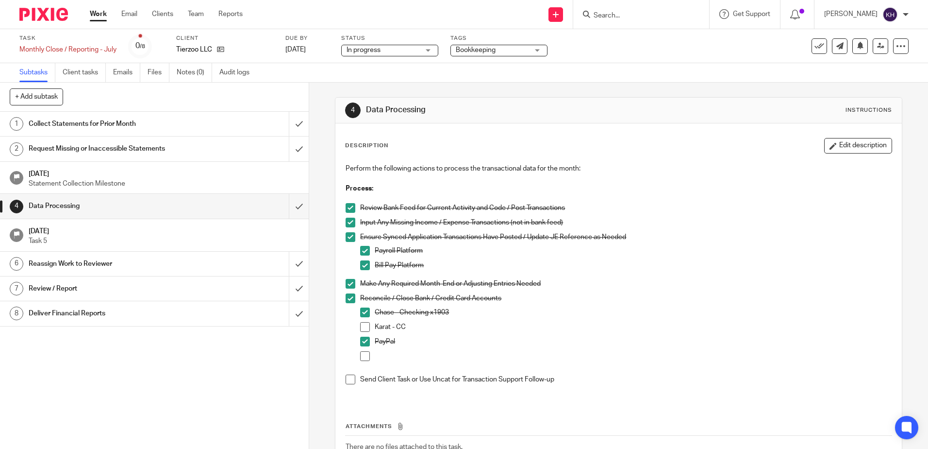
click at [188, 121] on h1 "Collect Statements for Prior Month" at bounding box center [112, 124] width 167 height 15
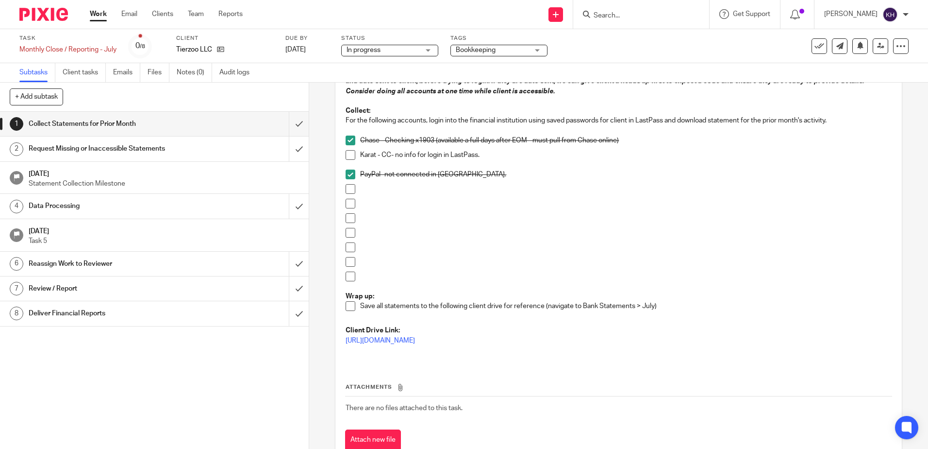
scroll to position [49, 0]
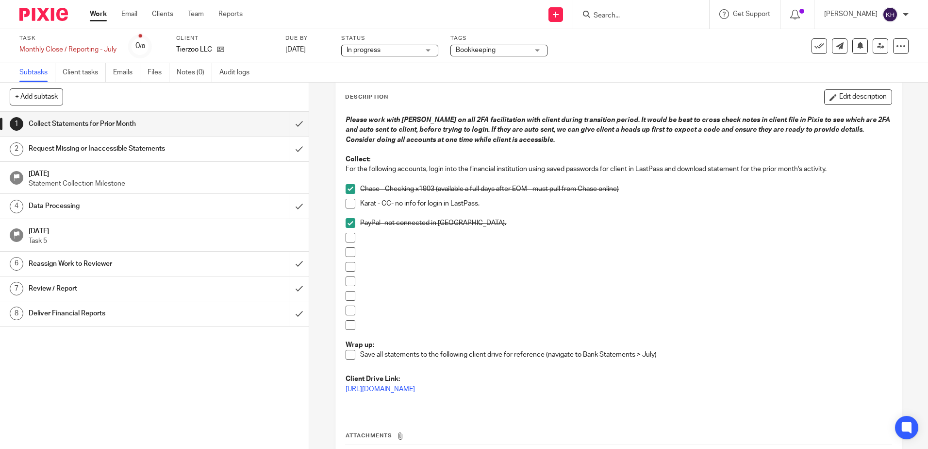
click at [101, 12] on link "Work" at bounding box center [98, 14] width 17 height 10
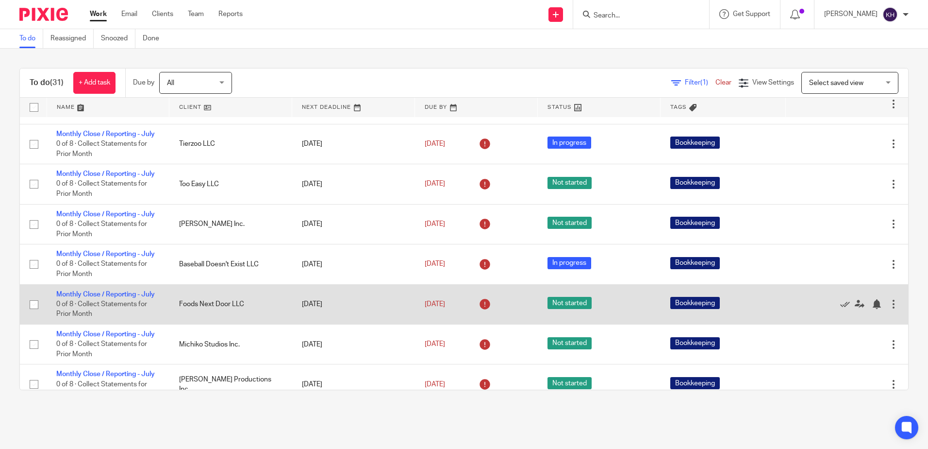
scroll to position [340, 0]
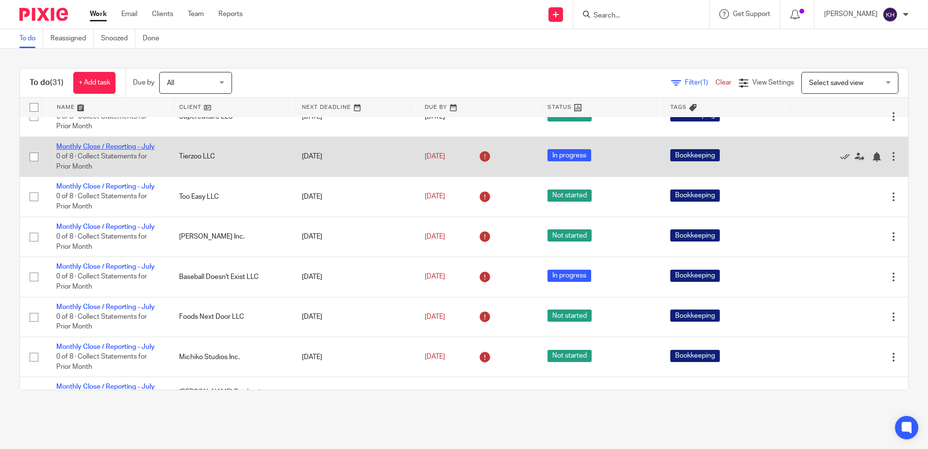
click at [137, 150] on link "Monthly Close / Reporting - July" at bounding box center [105, 146] width 99 height 7
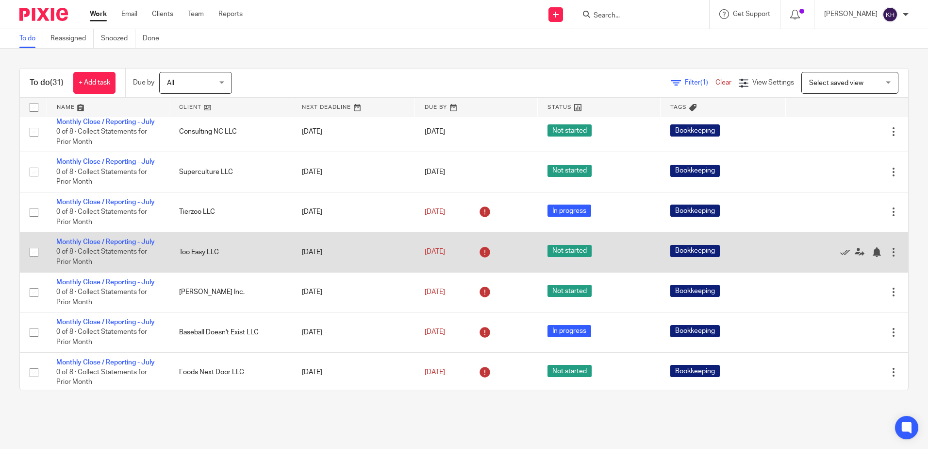
scroll to position [291, 0]
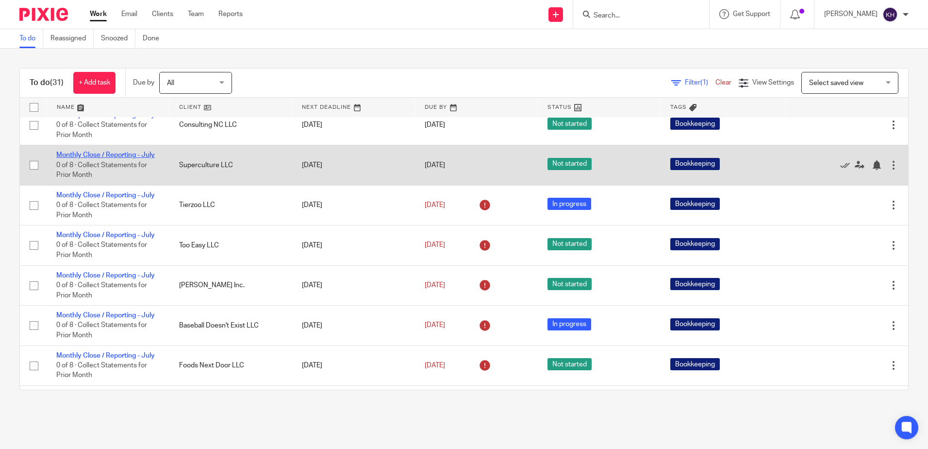
click at [102, 158] on link "Monthly Close / Reporting - July" at bounding box center [105, 154] width 99 height 7
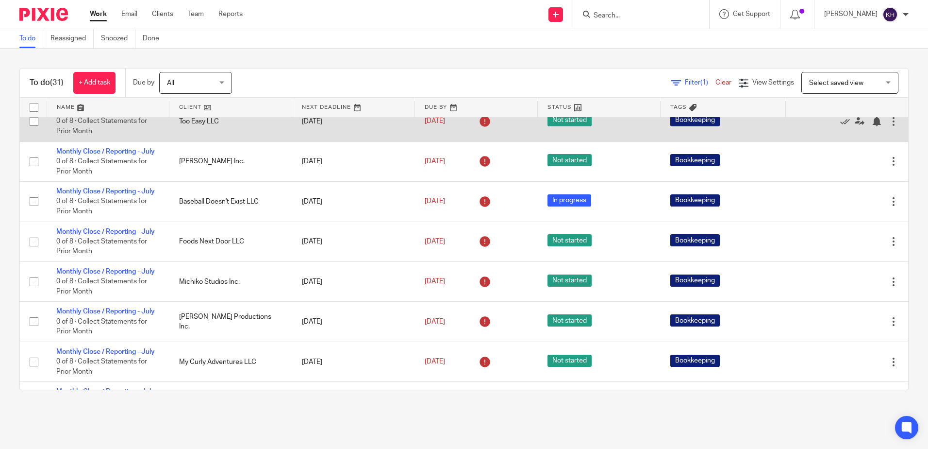
scroll to position [437, 0]
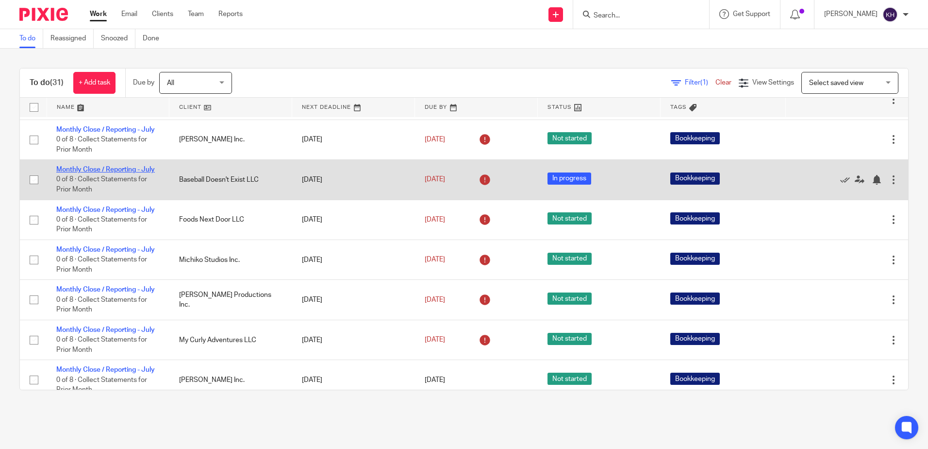
click at [120, 173] on link "Monthly Close / Reporting - July" at bounding box center [105, 169] width 99 height 7
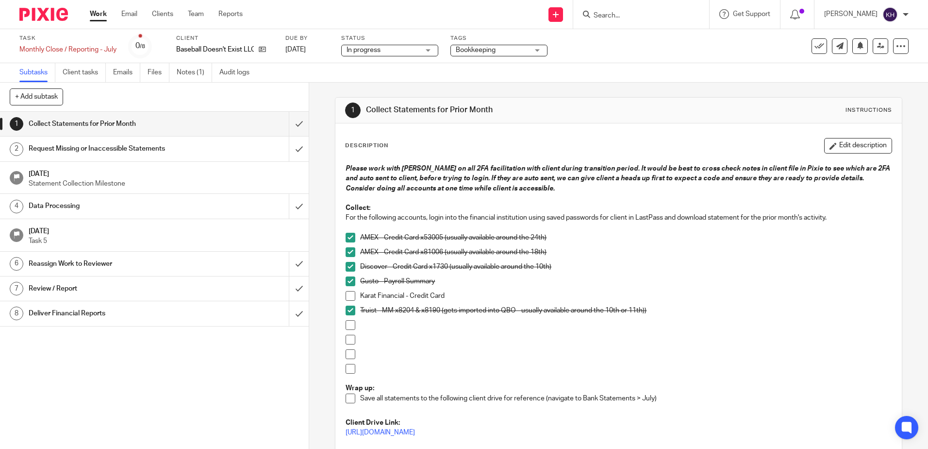
click at [122, 211] on h1 "Data Processing" at bounding box center [112, 206] width 167 height 15
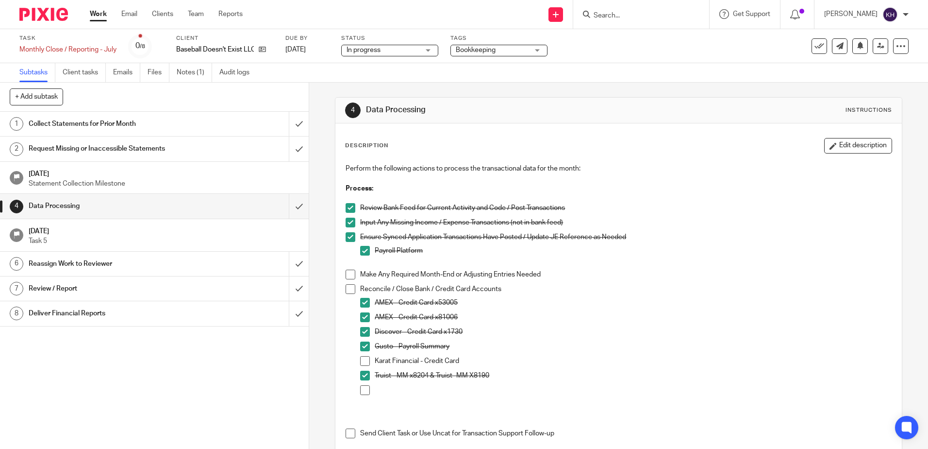
click at [104, 15] on link "Work" at bounding box center [98, 14] width 17 height 10
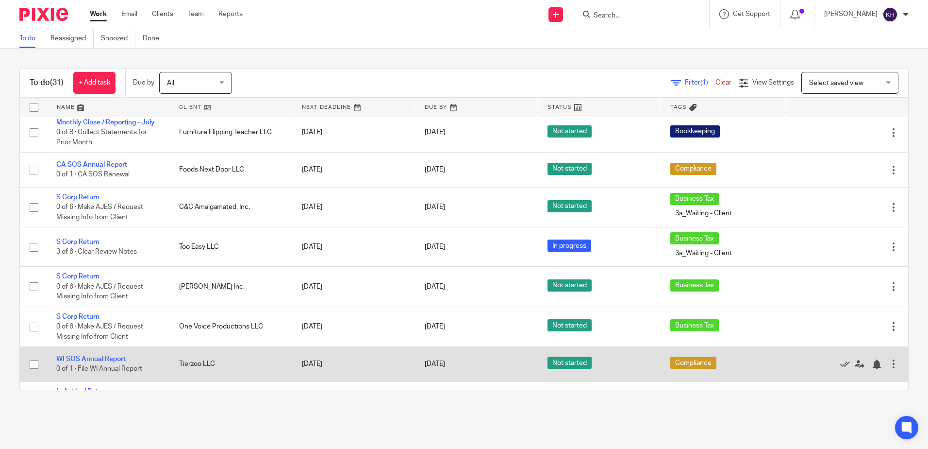
scroll to position [631, 0]
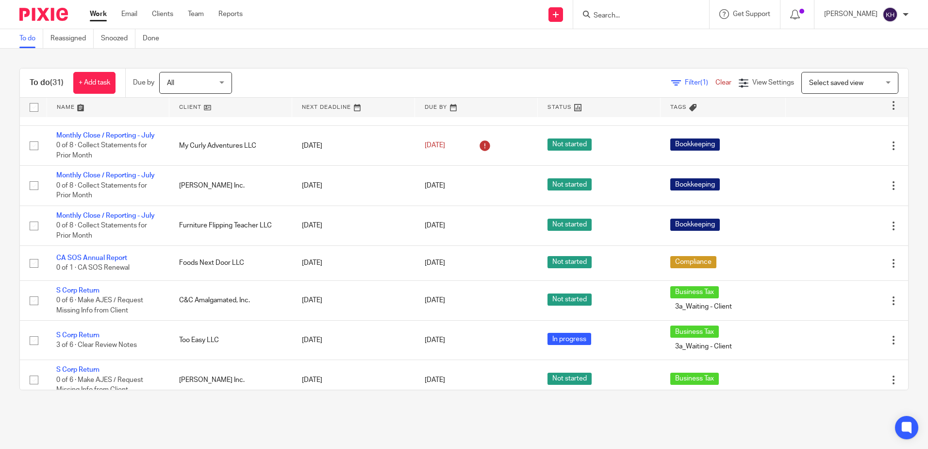
click at [102, 59] on link "Monthly Close / Reporting - July" at bounding box center [105, 55] width 99 height 7
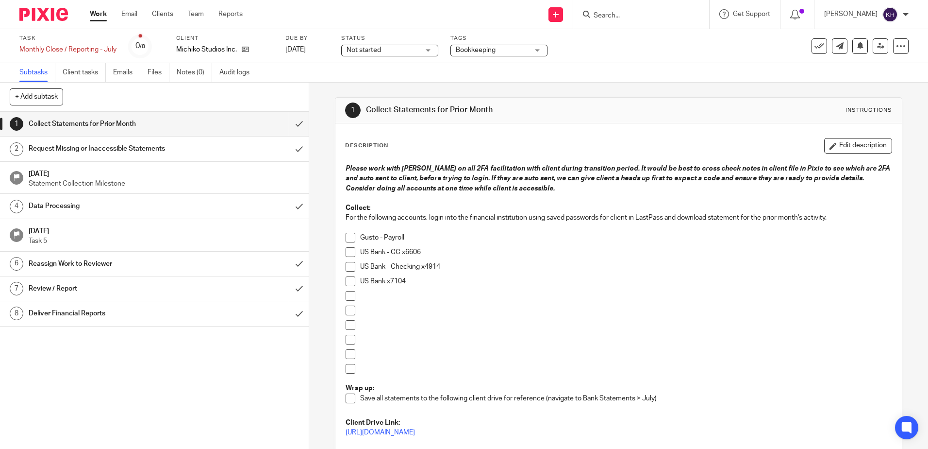
click at [104, 11] on link "Work" at bounding box center [98, 14] width 17 height 10
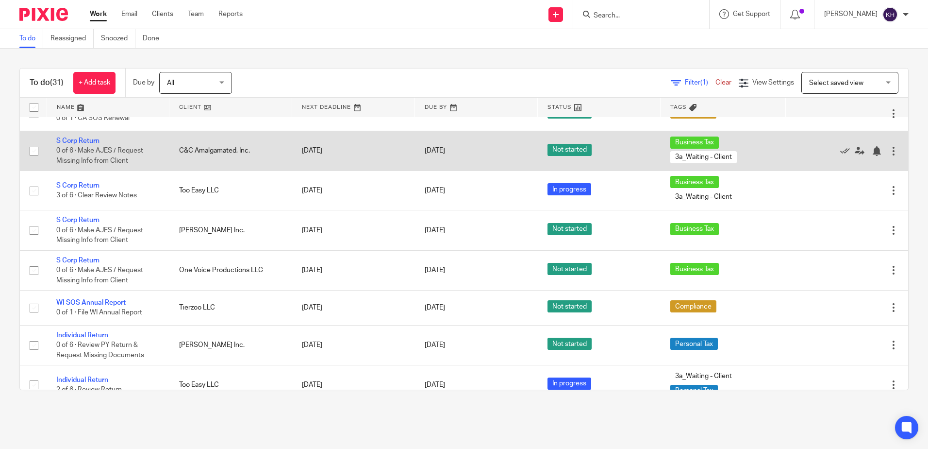
scroll to position [778, 0]
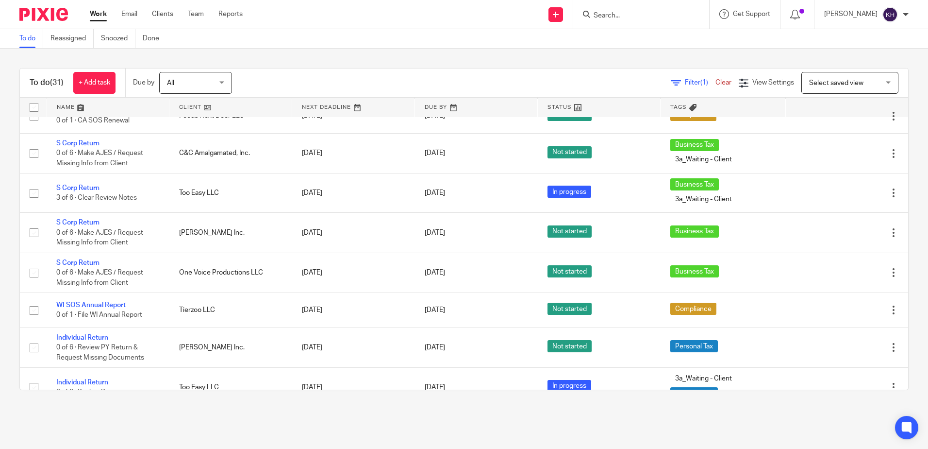
click at [115, 72] on link "Monthly Close / Reporting - July" at bounding box center [105, 68] width 99 height 7
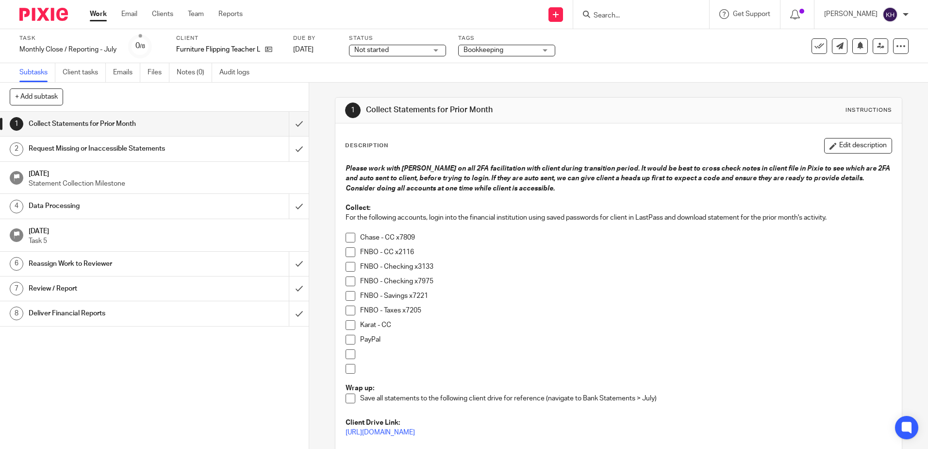
click at [348, 281] on span at bounding box center [351, 281] width 10 height 10
click at [852, 148] on button "Edit description" at bounding box center [858, 146] width 68 height 16
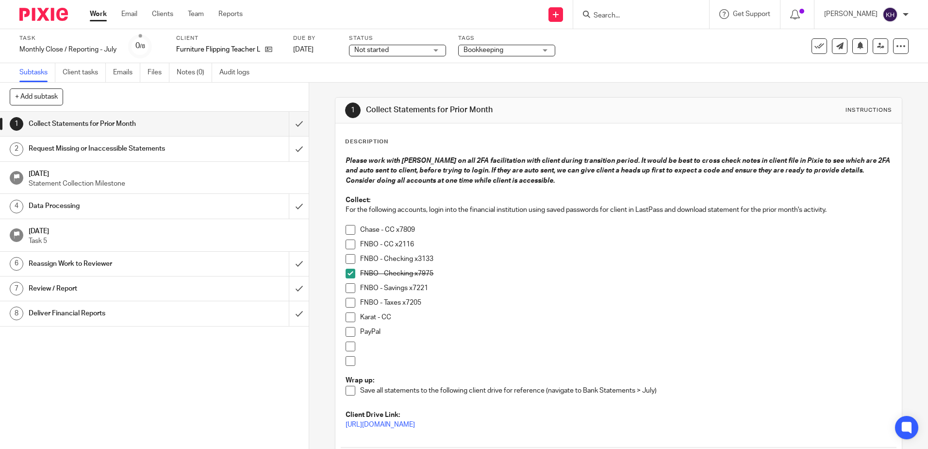
click at [447, 259] on p "FNBO - Checking x3133" at bounding box center [625, 259] width 531 height 10
drag, startPoint x: 437, startPoint y: 259, endPoint x: 448, endPoint y: 262, distance: 11.1
click at [438, 259] on p "FNBO - Checking x3133" at bounding box center [625, 259] width 531 height 10
click at [605, 311] on div "FNBO - Taxes x7205" at bounding box center [625, 305] width 531 height 15
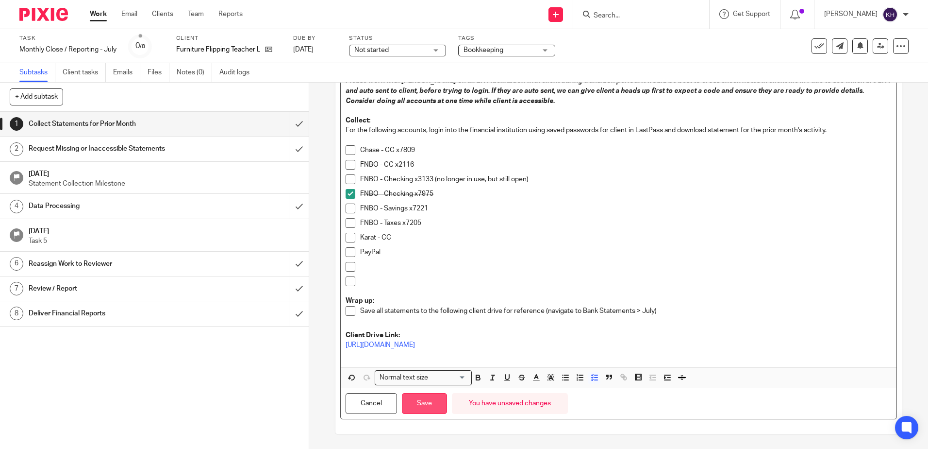
click at [420, 402] on button "Save" at bounding box center [424, 403] width 45 height 21
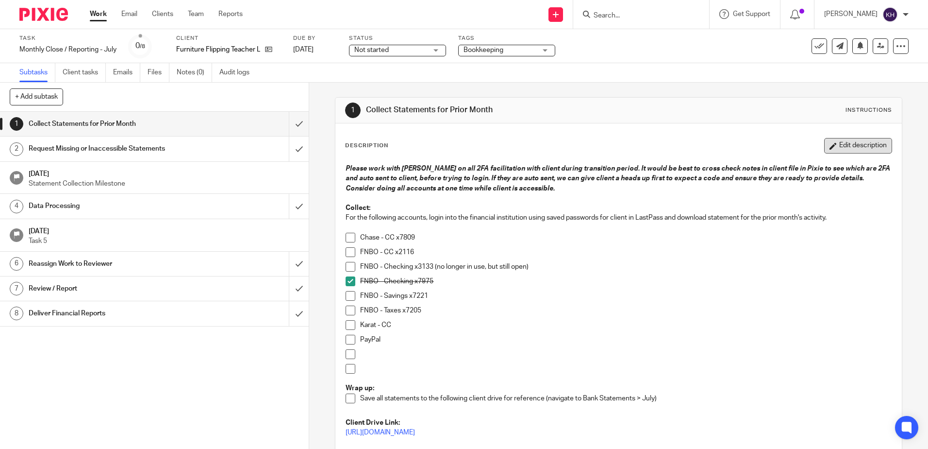
click at [847, 142] on button "Edit description" at bounding box center [858, 146] width 68 height 16
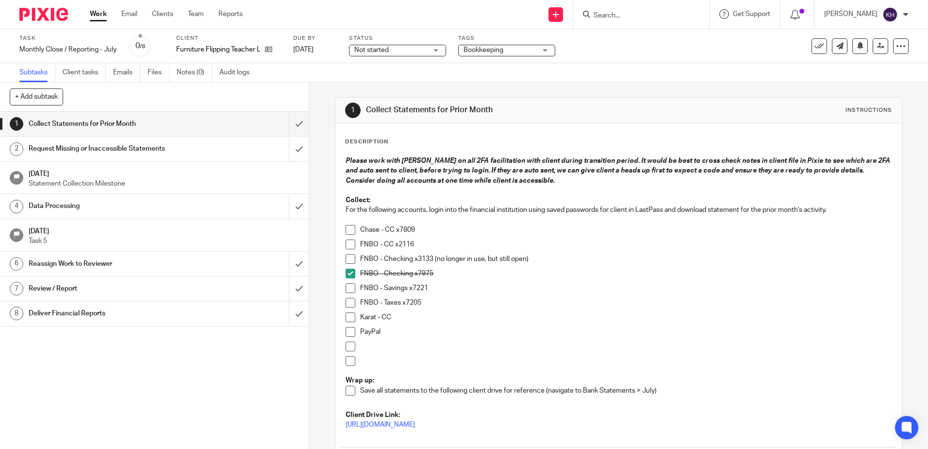
click at [435, 299] on p "FNBO - Taxes x7205" at bounding box center [625, 303] width 531 height 10
click at [492, 302] on p "FNBO - Taxes x7205 (only available quarterly)" at bounding box center [625, 303] width 531 height 10
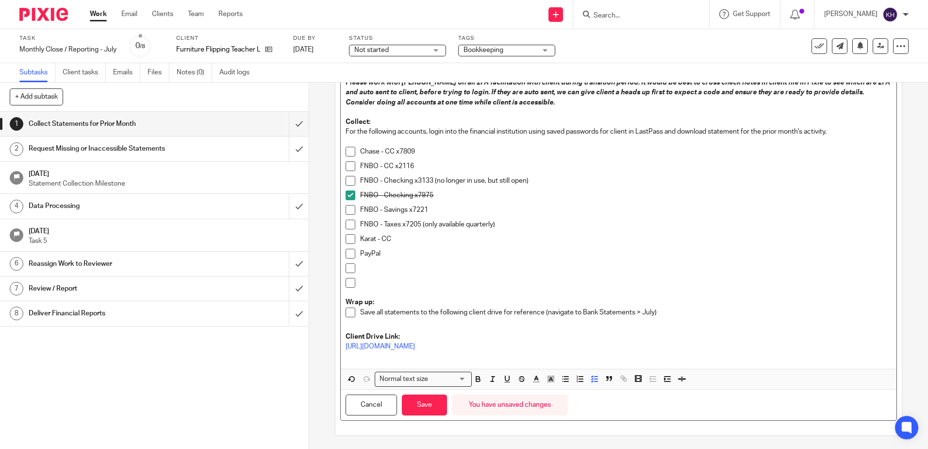
scroll to position [80, 0]
click at [429, 408] on button "Save" at bounding box center [424, 403] width 45 height 21
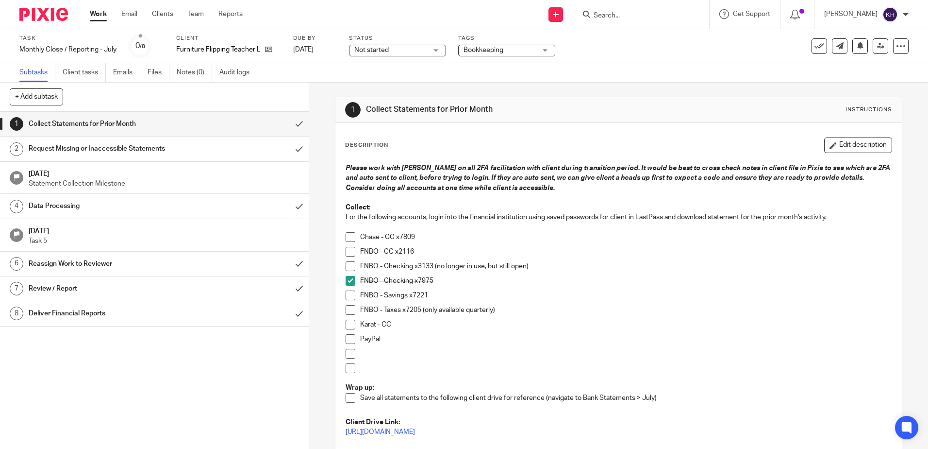
scroll to position [0, 0]
click at [849, 142] on button "Edit description" at bounding box center [858, 146] width 68 height 16
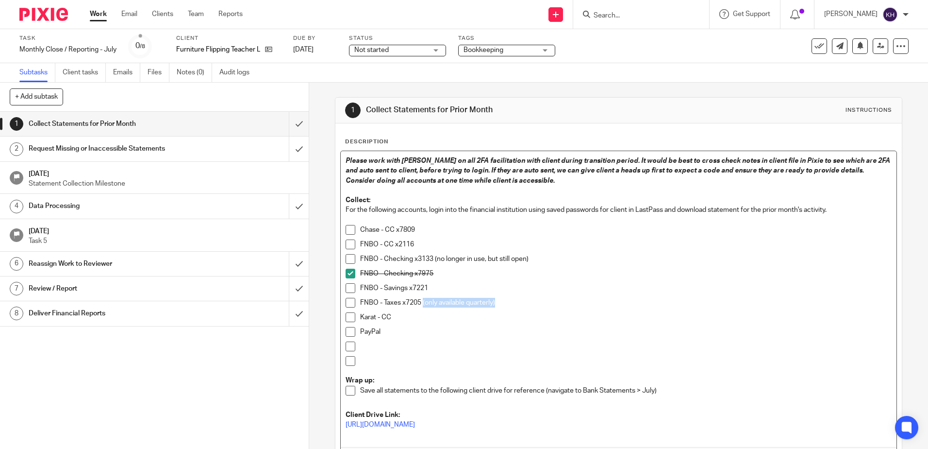
drag, startPoint x: 498, startPoint y: 304, endPoint x: 421, endPoint y: 305, distance: 76.7
click at [421, 304] on p "FNBO - Taxes x7205 (only available quarterly)" at bounding box center [625, 303] width 531 height 10
copy p "(only available quarterly)"
click at [440, 287] on p "FNBO - Savings x7221" at bounding box center [625, 288] width 531 height 10
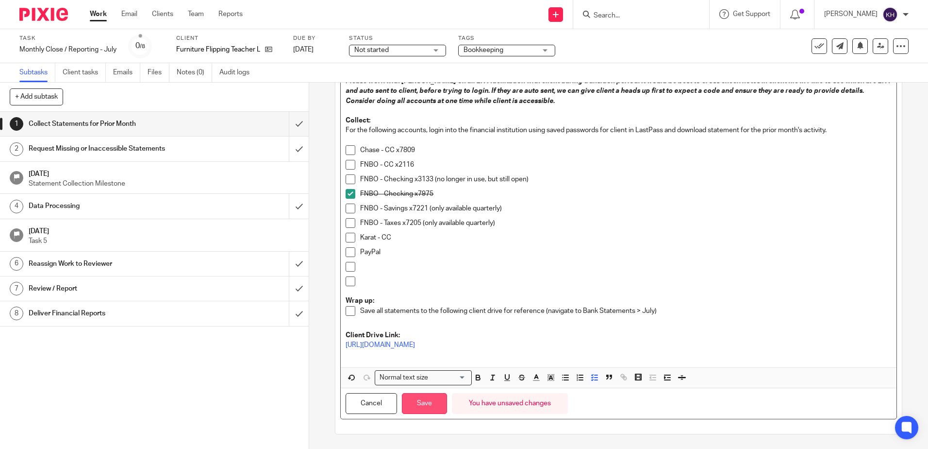
click at [424, 405] on button "Save" at bounding box center [424, 403] width 45 height 21
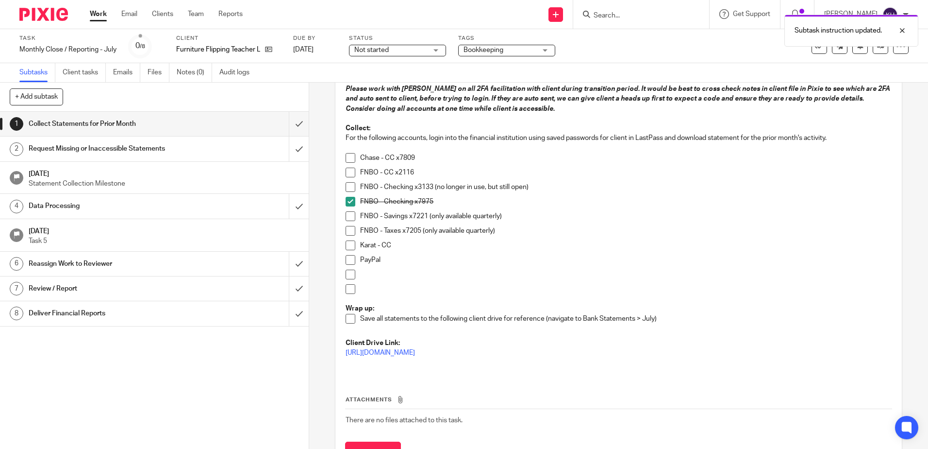
scroll to position [87, 0]
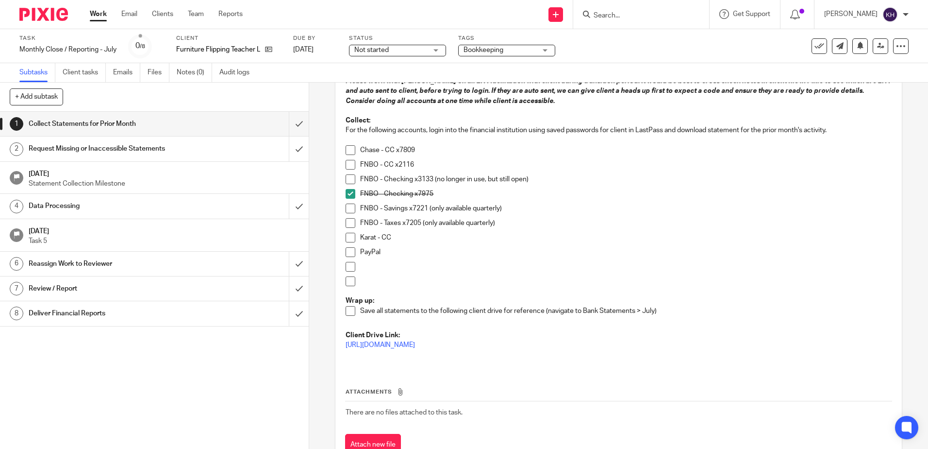
click at [346, 166] on span at bounding box center [351, 165] width 10 height 10
click at [348, 252] on span at bounding box center [351, 252] width 10 height 10
click at [410, 51] on span "Not started" at bounding box center [390, 50] width 73 height 10
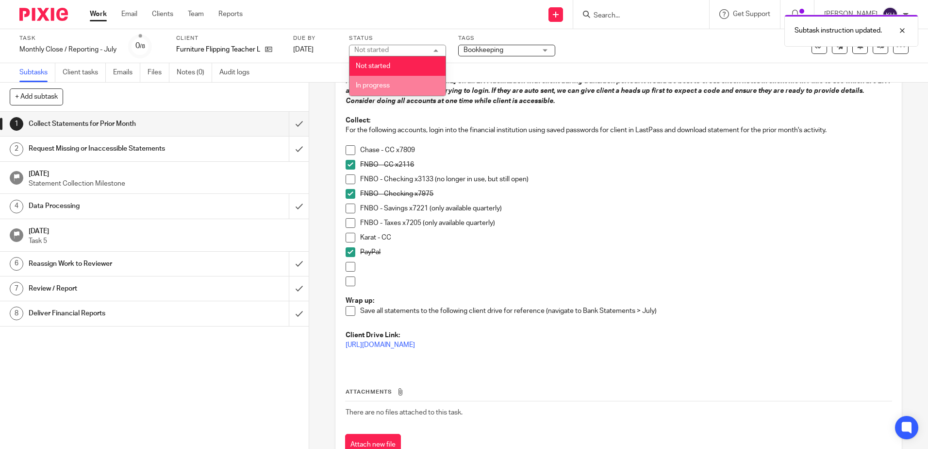
click at [402, 83] on li "In progress" at bounding box center [398, 86] width 96 height 20
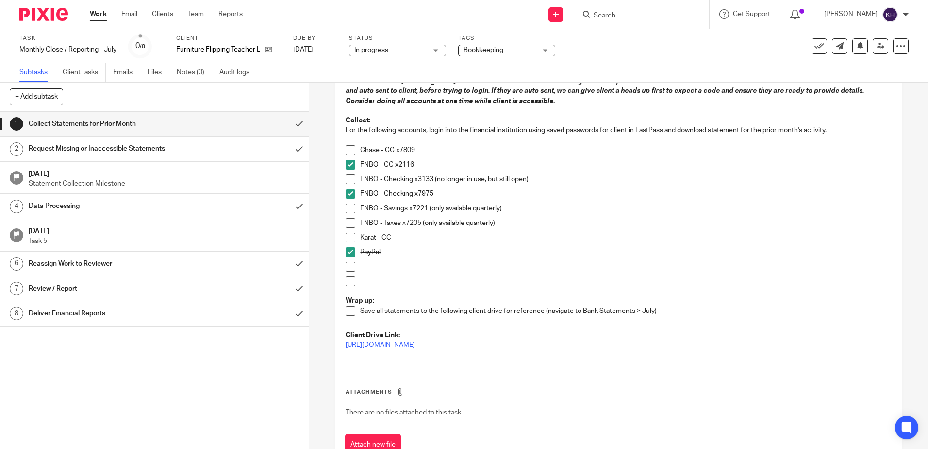
click at [100, 149] on h1 "Request Missing or Inaccessible Statements" at bounding box center [112, 148] width 167 height 15
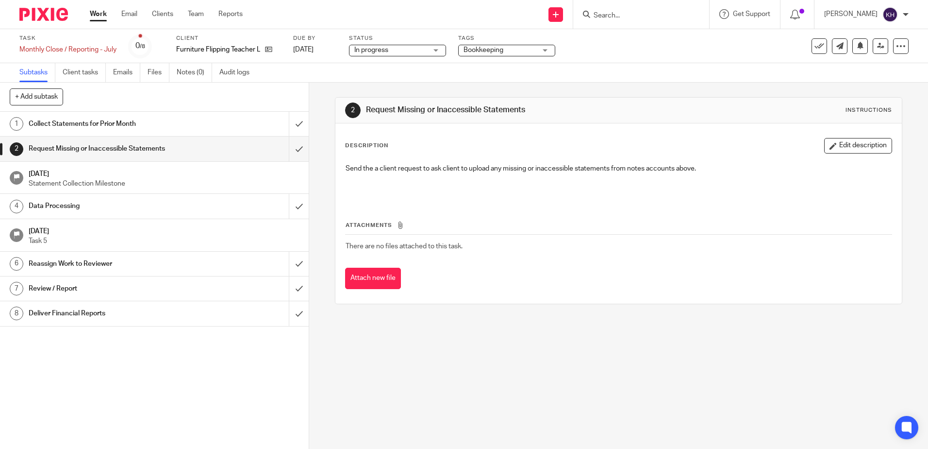
click at [121, 121] on h1 "Collect Statements for Prior Month" at bounding box center [112, 124] width 167 height 15
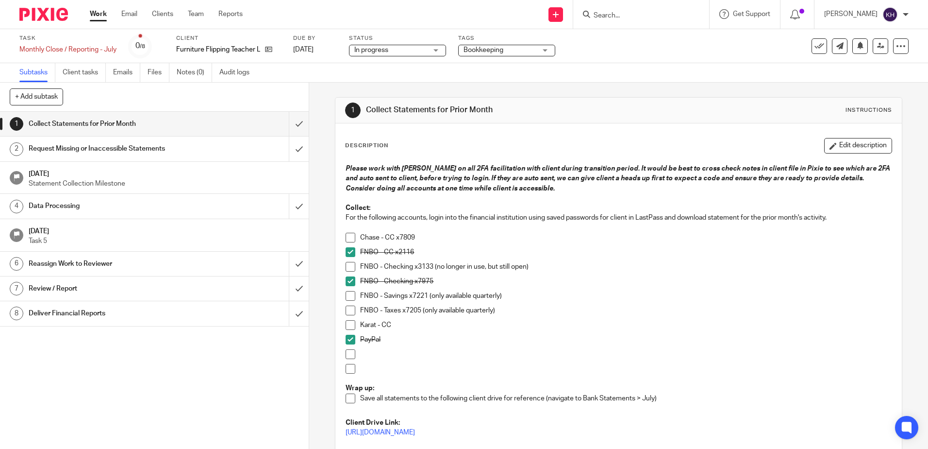
click at [102, 14] on link "Work" at bounding box center [98, 14] width 17 height 10
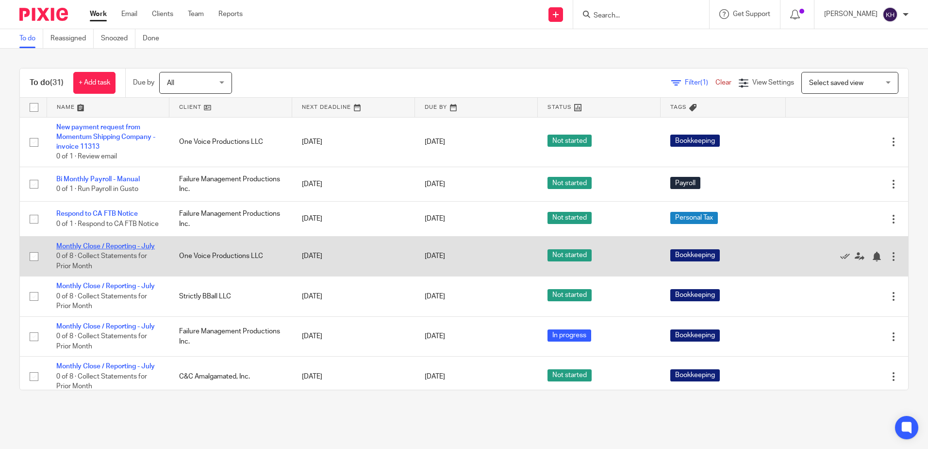
click at [123, 250] on link "Monthly Close / Reporting - July" at bounding box center [105, 246] width 99 height 7
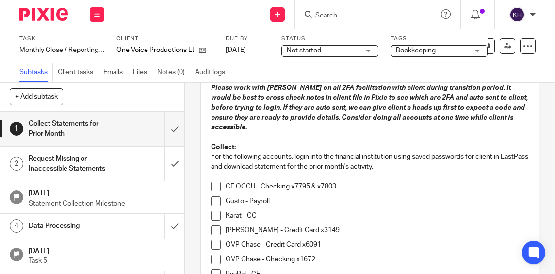
scroll to position [146, 0]
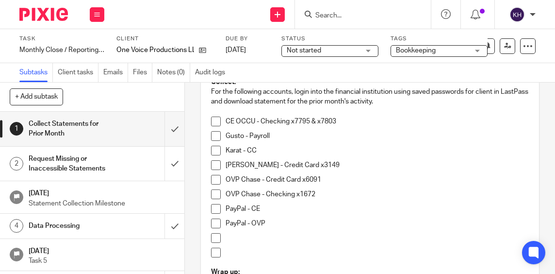
drag, startPoint x: 211, startPoint y: 194, endPoint x: 268, endPoint y: 258, distance: 85.6
click at [211, 194] on span at bounding box center [216, 194] width 10 height 10
drag, startPoint x: 215, startPoint y: 180, endPoint x: 238, endPoint y: 209, distance: 37.3
click at [215, 180] on span at bounding box center [216, 180] width 10 height 10
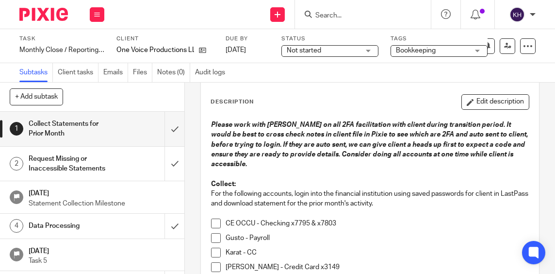
scroll to position [49, 0]
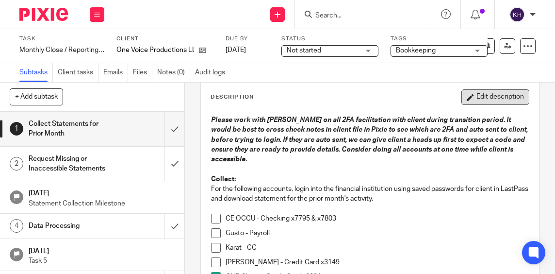
click at [483, 99] on button "Edit description" at bounding box center [496, 97] width 68 height 16
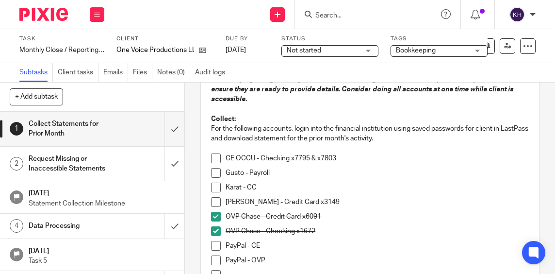
scroll to position [146, 0]
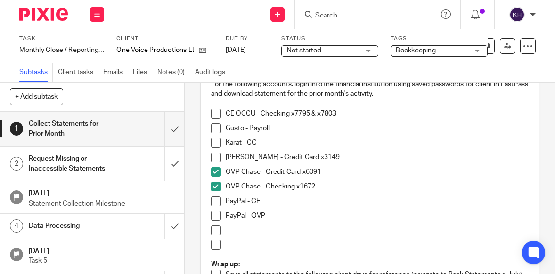
click at [339, 158] on p "[PERSON_NAME] - Credit Card x3149" at bounding box center [377, 157] width 303 height 10
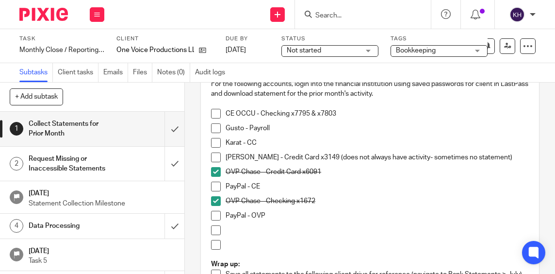
click at [308, 44] on div "Status Not started Not started Not started In progress 1" at bounding box center [330, 46] width 97 height 22
click at [309, 50] on span "Not started" at bounding box center [304, 50] width 34 height 7
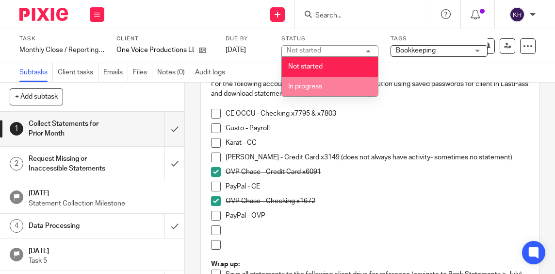
click at [316, 85] on span "In progress" at bounding box center [305, 86] width 34 height 7
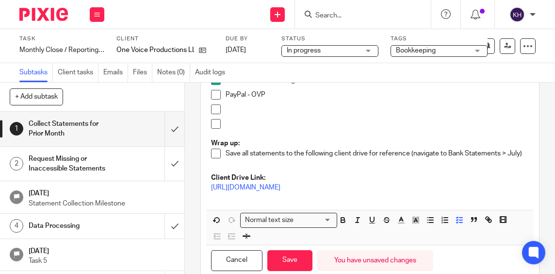
scroll to position [303, 0]
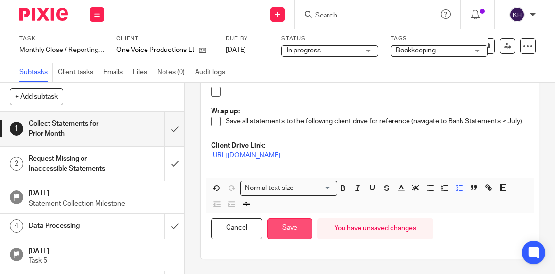
click at [287, 226] on button "Save" at bounding box center [290, 228] width 45 height 21
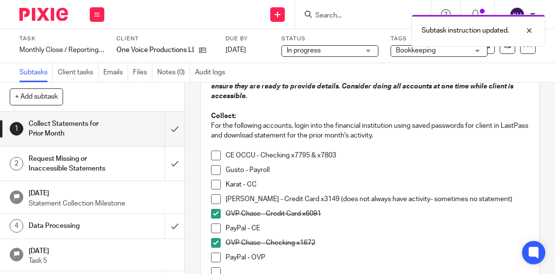
scroll to position [0, 0]
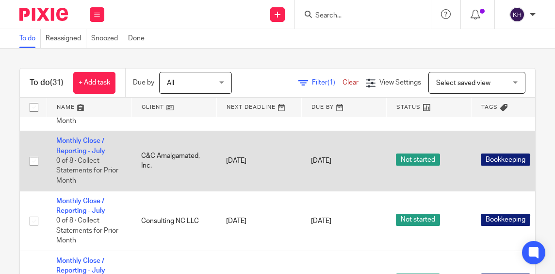
scroll to position [437, 0]
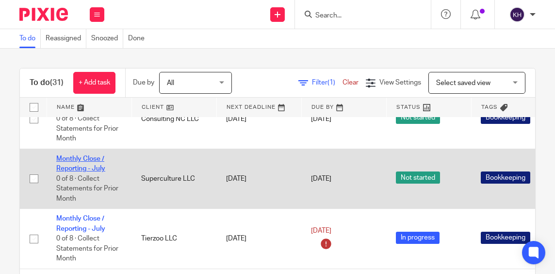
click at [79, 162] on link "Monthly Close / Reporting - July" at bounding box center [80, 163] width 49 height 17
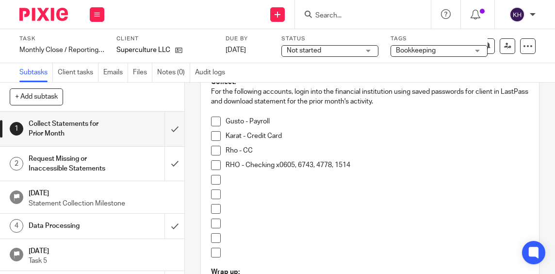
scroll to position [97, 0]
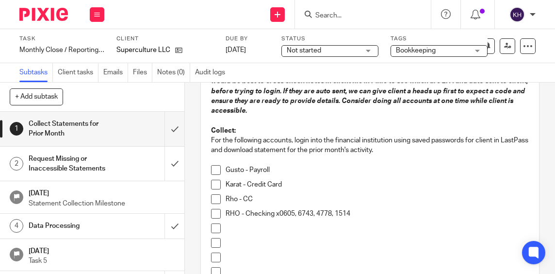
click at [214, 214] on span at bounding box center [216, 214] width 10 height 10
click at [213, 195] on span at bounding box center [216, 199] width 10 height 10
drag, startPoint x: 212, startPoint y: 171, endPoint x: 221, endPoint y: 180, distance: 12.4
click at [212, 171] on span at bounding box center [216, 170] width 10 height 10
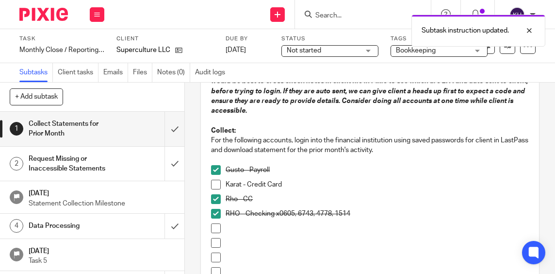
click at [323, 50] on span "Not started" at bounding box center [323, 51] width 73 height 10
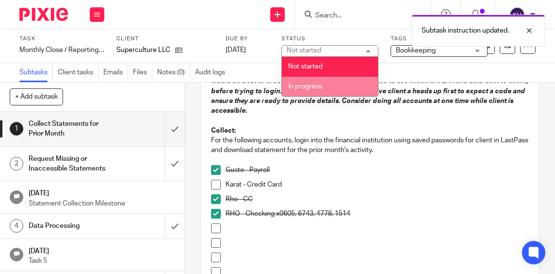
click at [322, 85] on span "In progress" at bounding box center [305, 86] width 34 height 7
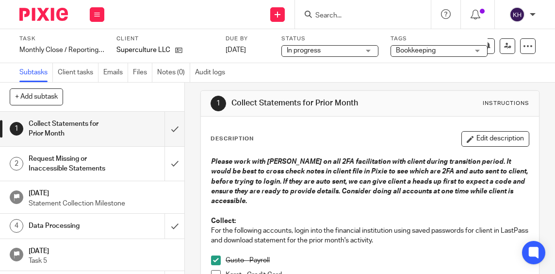
scroll to position [0, 0]
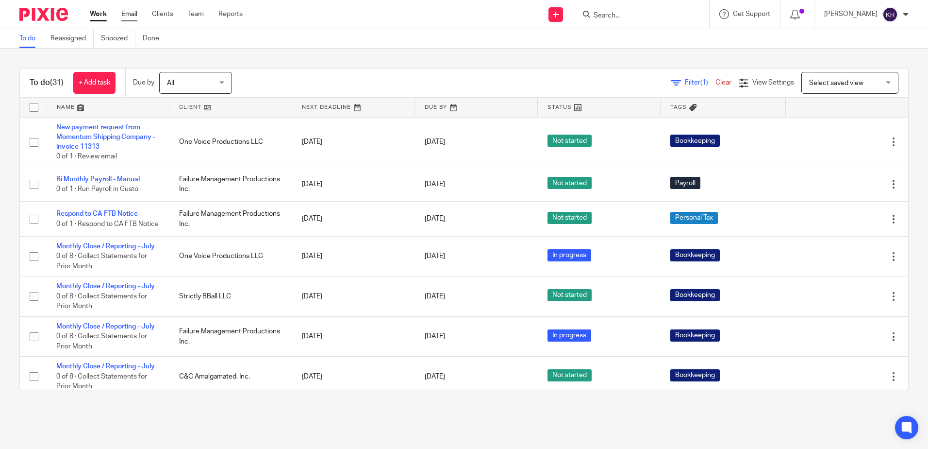
click at [131, 13] on link "Email" at bounding box center [129, 14] width 16 height 10
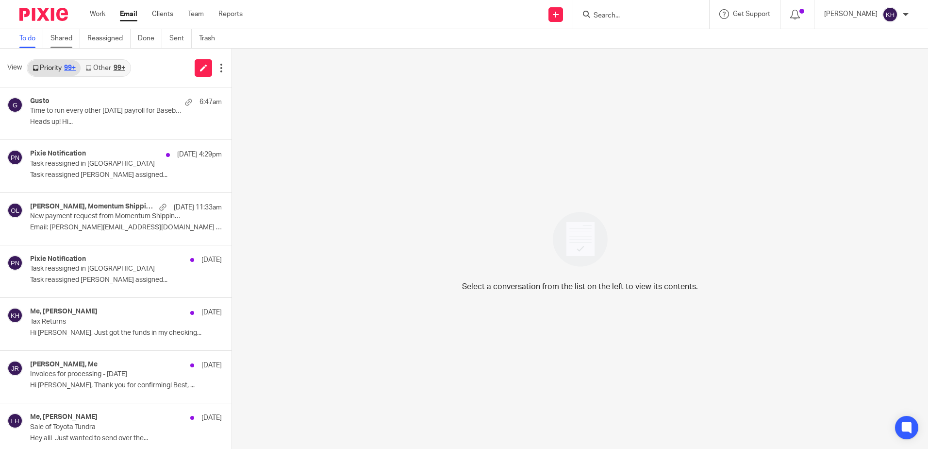
click at [51, 35] on link "Shared" at bounding box center [65, 38] width 30 height 19
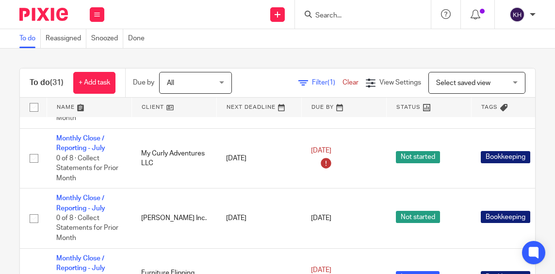
scroll to position [922, 0]
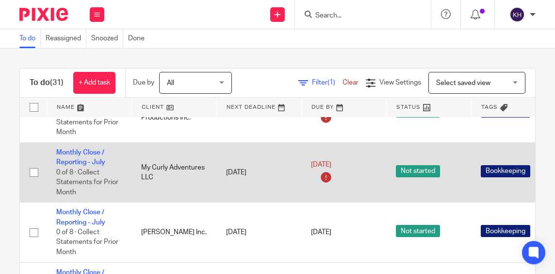
click at [92, 163] on td "Monthly Close / Reporting - July 0 of 8 · Collect Statements for Prior Month" at bounding box center [89, 172] width 85 height 60
click at [98, 159] on link "Monthly Close / Reporting - July" at bounding box center [80, 157] width 49 height 17
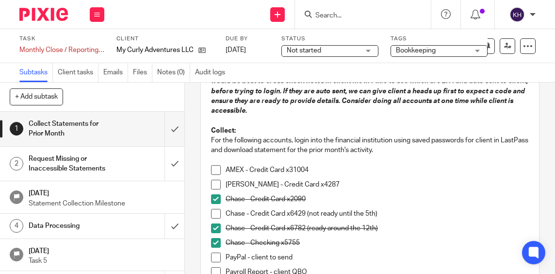
scroll to position [146, 0]
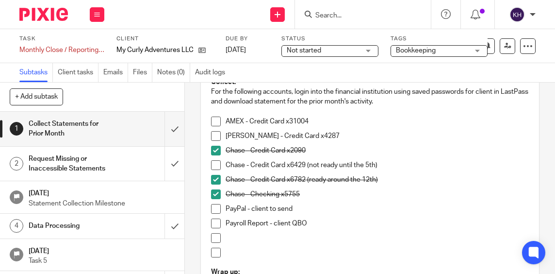
click at [71, 205] on p "Statement Collection Milestone" at bounding box center [102, 204] width 147 height 10
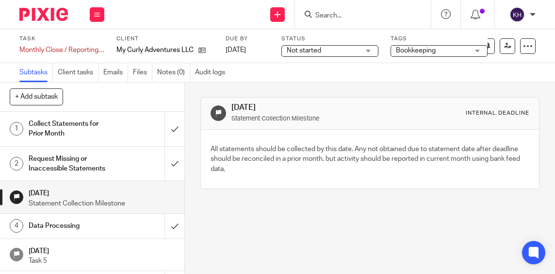
click at [71, 229] on h1 "Data Processing" at bounding box center [71, 225] width 84 height 15
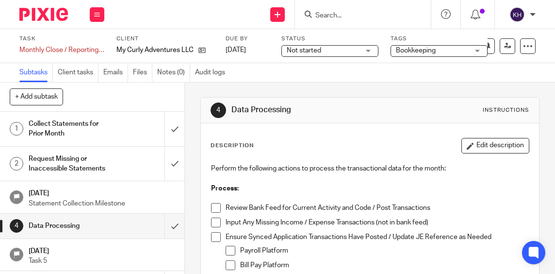
click at [77, 139] on h1 "Collect Statements for Prior Month" at bounding box center [71, 129] width 84 height 25
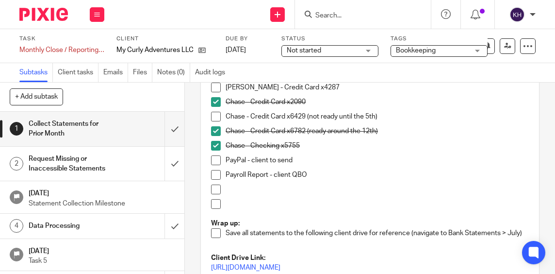
scroll to position [146, 0]
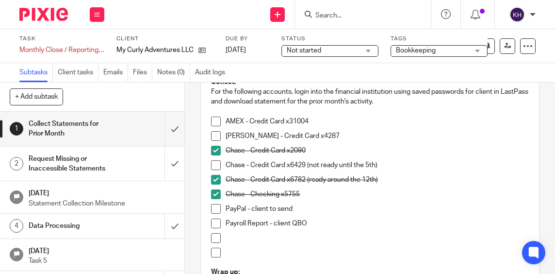
click at [214, 166] on span at bounding box center [216, 165] width 10 height 10
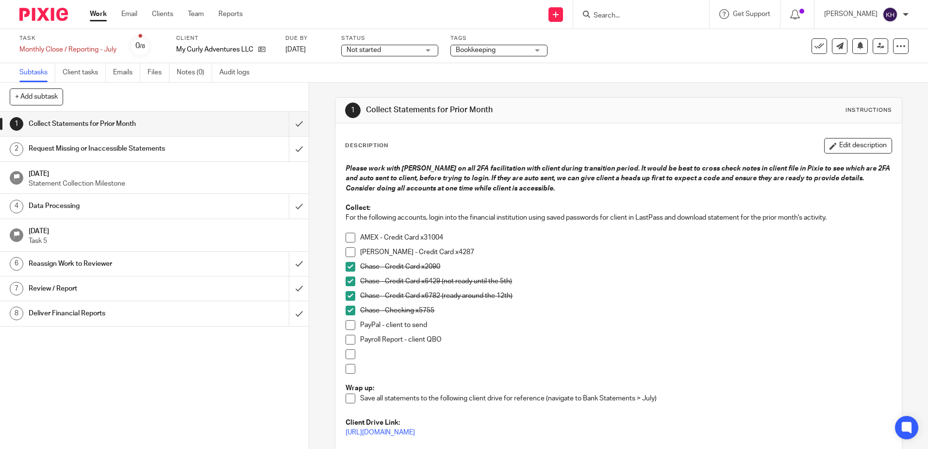
click at [99, 16] on link "Work" at bounding box center [98, 14] width 17 height 10
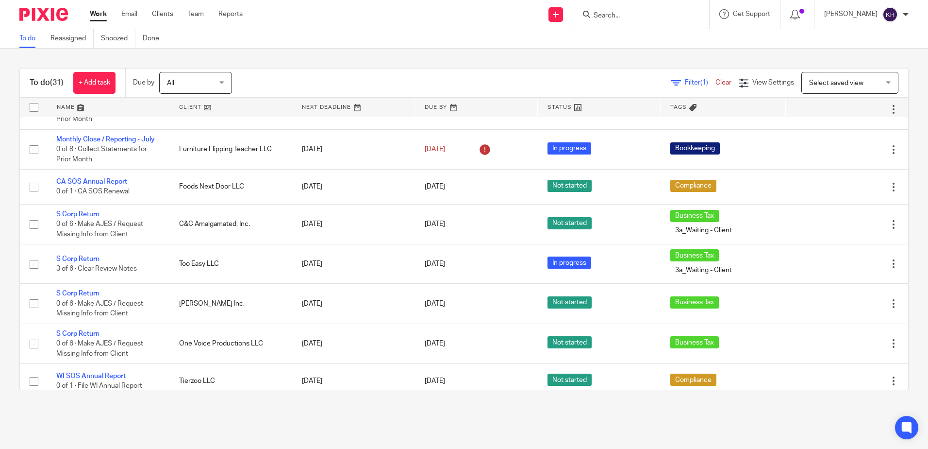
scroll to position [728, 0]
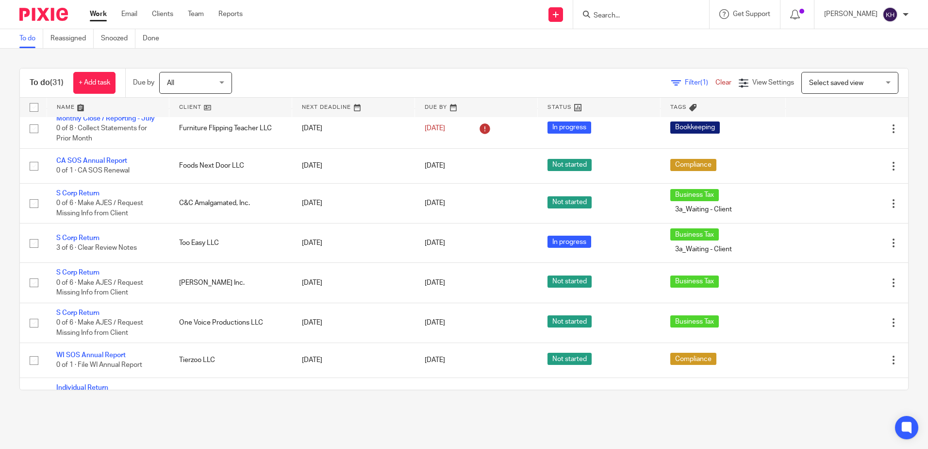
click at [549, 53] on span "Not started" at bounding box center [570, 47] width 44 height 12
click at [126, 42] on link "Monthly Close / Reporting - July" at bounding box center [105, 38] width 99 height 7
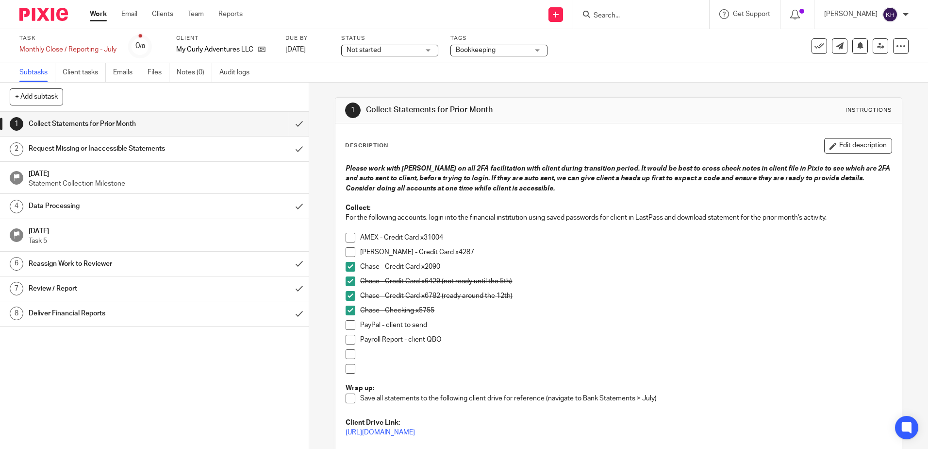
click at [388, 57] on div "Status Not started Not started Not started In progress 1" at bounding box center [389, 45] width 97 height 23
click at [386, 54] on span "Not started" at bounding box center [383, 50] width 73 height 10
click at [383, 82] on li "In progress" at bounding box center [390, 86] width 96 height 20
click at [94, 12] on link "Work" at bounding box center [98, 14] width 17 height 10
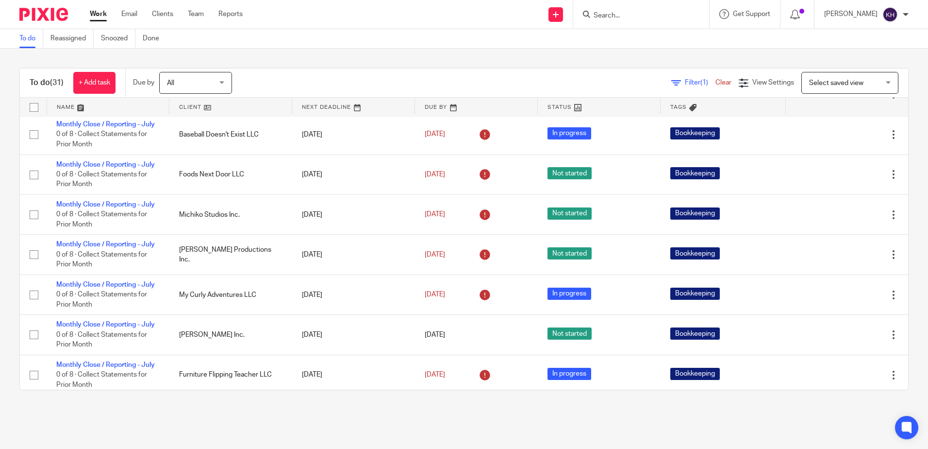
scroll to position [486, 0]
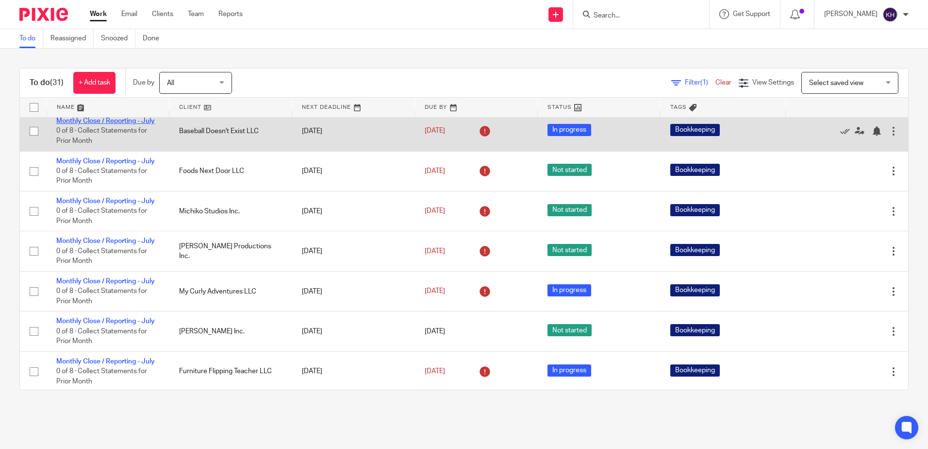
click at [125, 124] on link "Monthly Close / Reporting - July" at bounding box center [105, 120] width 99 height 7
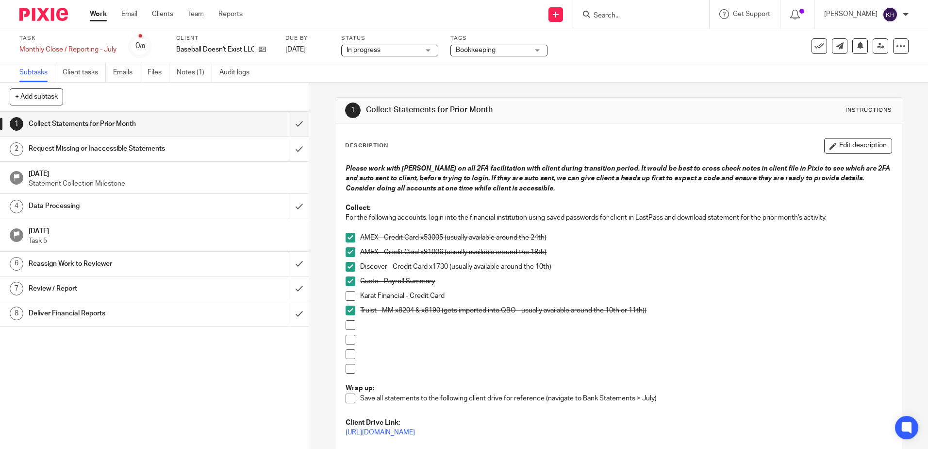
click at [101, 13] on link "Work" at bounding box center [98, 14] width 17 height 10
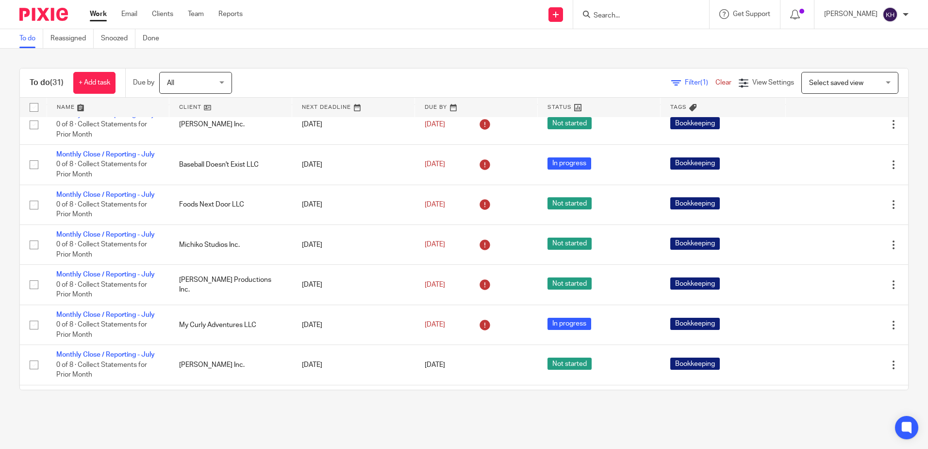
scroll to position [486, 0]
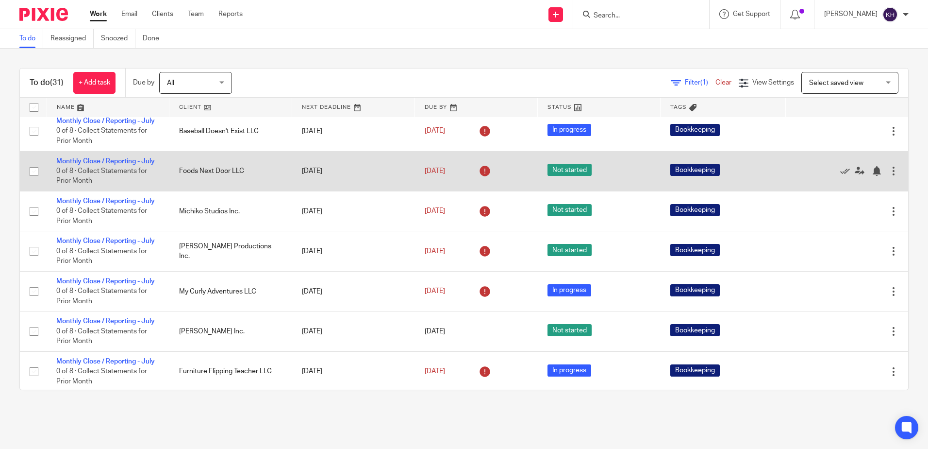
click at [98, 165] on link "Monthly Close / Reporting - July" at bounding box center [105, 161] width 99 height 7
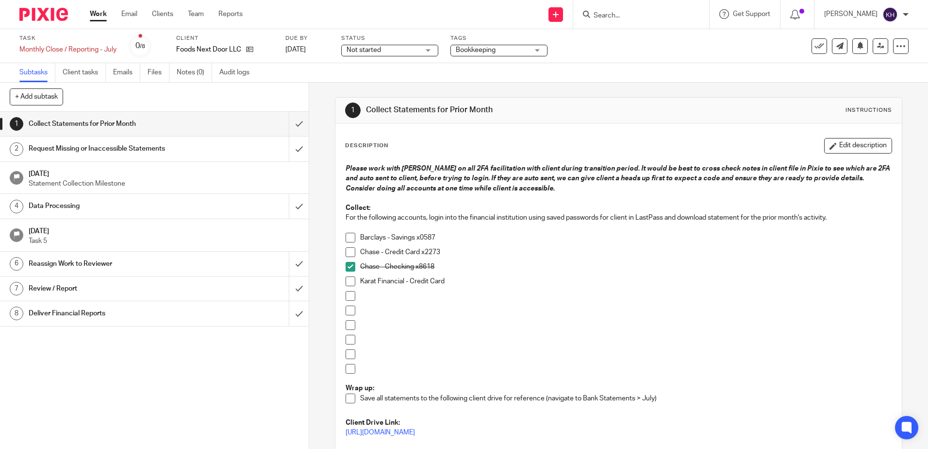
click at [361, 54] on span "Not started" at bounding box center [383, 50] width 73 height 10
click at [370, 82] on li "In progress" at bounding box center [390, 86] width 96 height 20
click at [93, 15] on link "Work" at bounding box center [98, 14] width 17 height 10
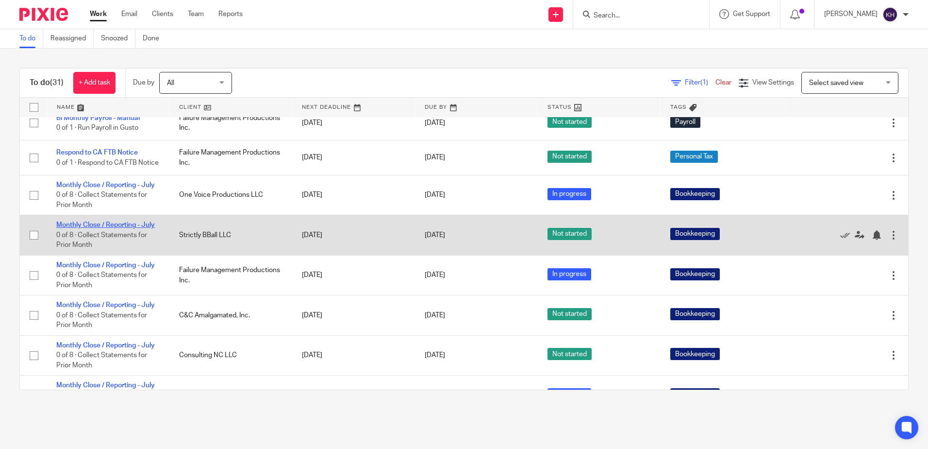
scroll to position [97, 0]
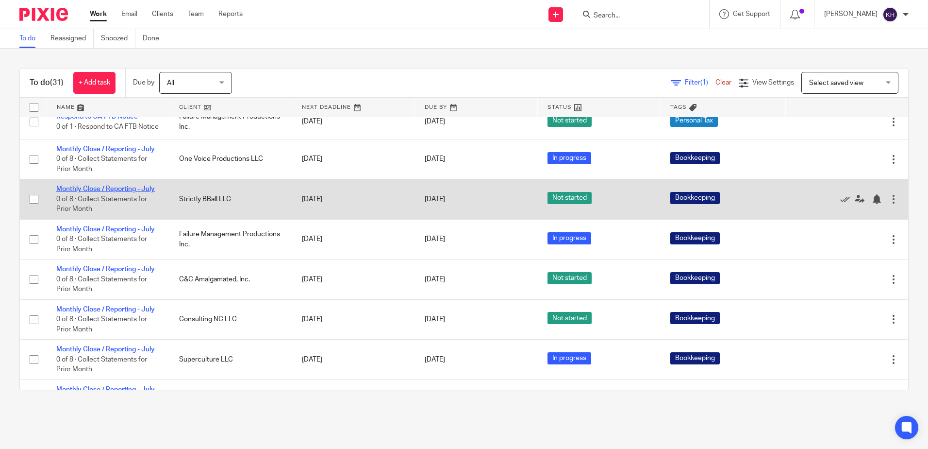
click at [76, 192] on link "Monthly Close / Reporting - July" at bounding box center [105, 188] width 99 height 7
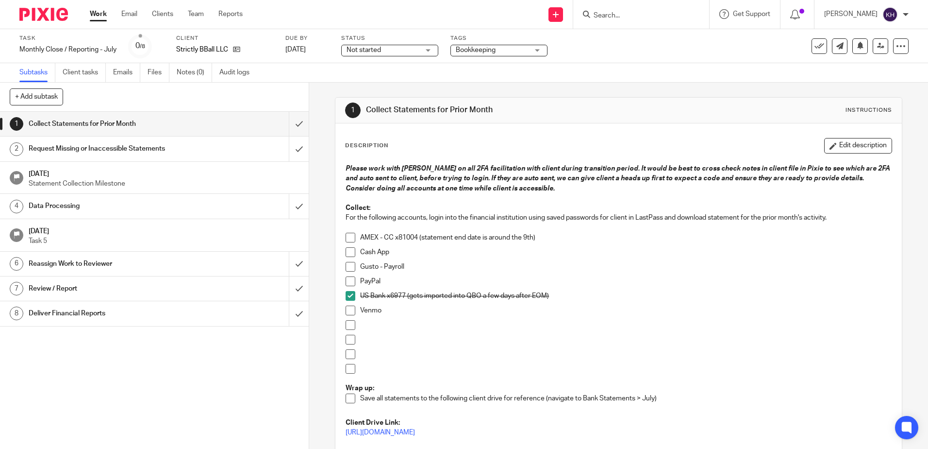
click at [364, 47] on span "Not started" at bounding box center [364, 50] width 34 height 7
click at [368, 81] on li "In progress" at bounding box center [390, 86] width 96 height 20
click at [100, 16] on link "Work" at bounding box center [98, 14] width 17 height 10
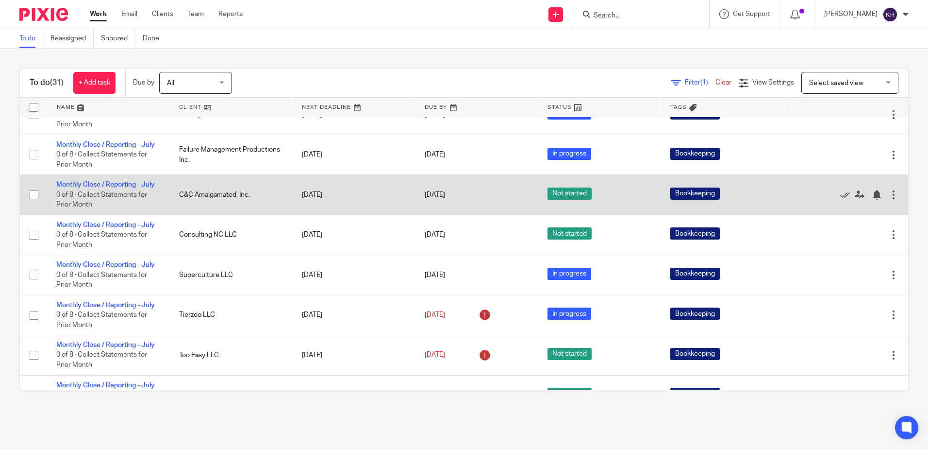
scroll to position [194, 0]
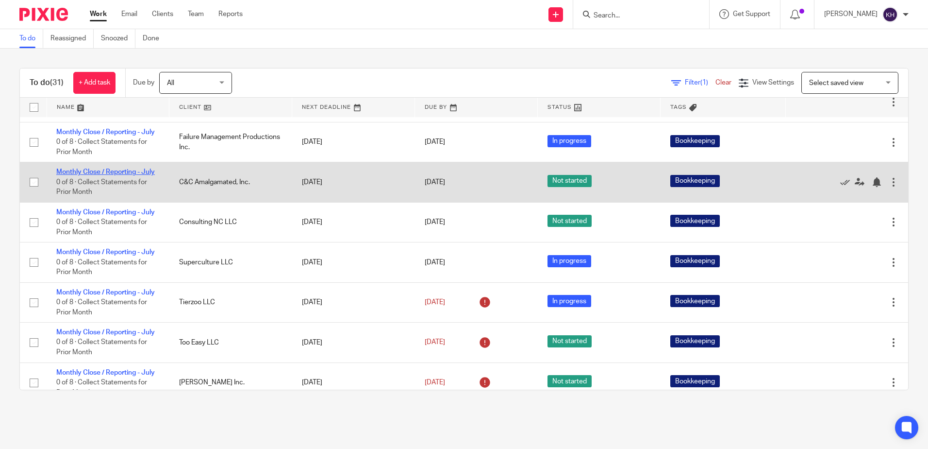
click at [134, 175] on link "Monthly Close / Reporting - July" at bounding box center [105, 171] width 99 height 7
